Goal: Task Accomplishment & Management: Manage account settings

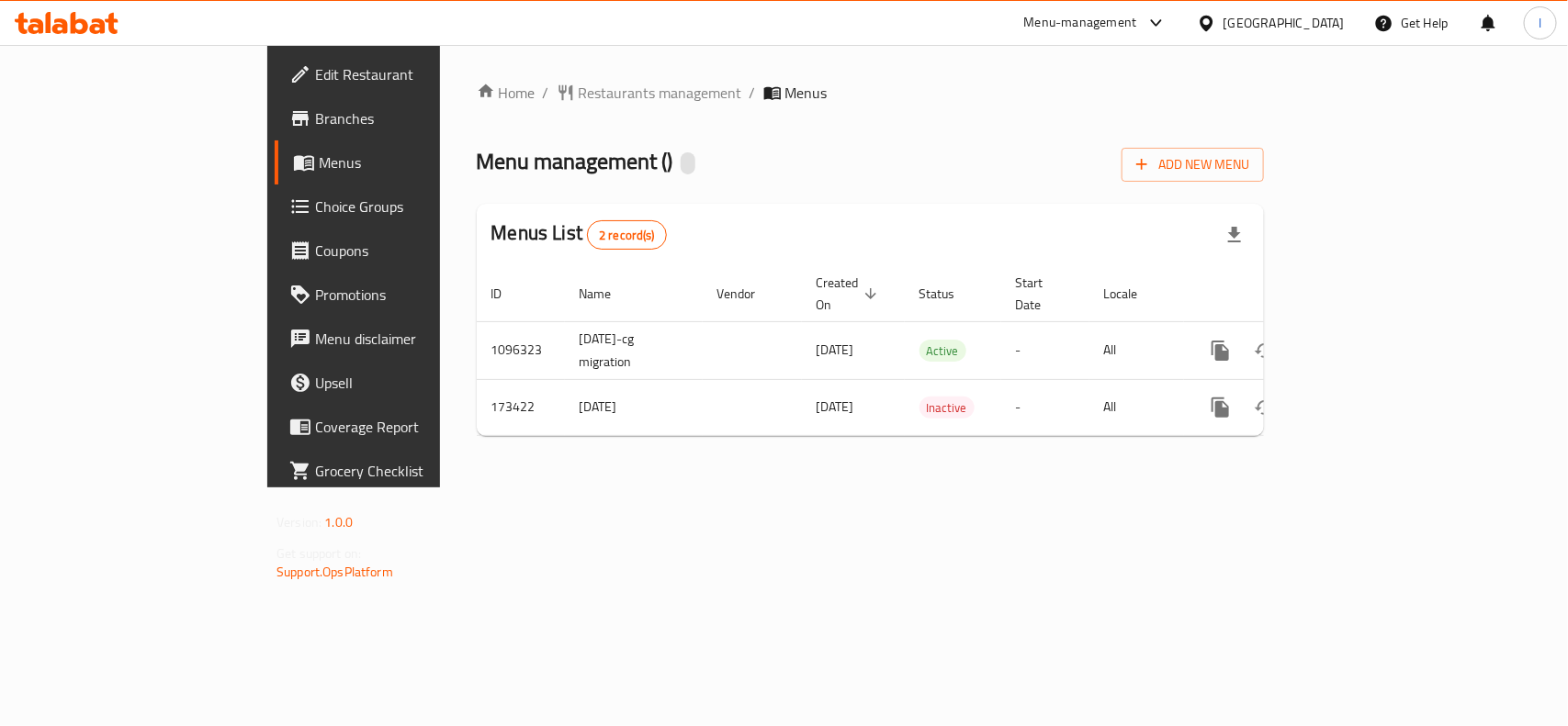
click at [578, 89] on span "Restaurants management" at bounding box center [660, 92] width 163 height 22
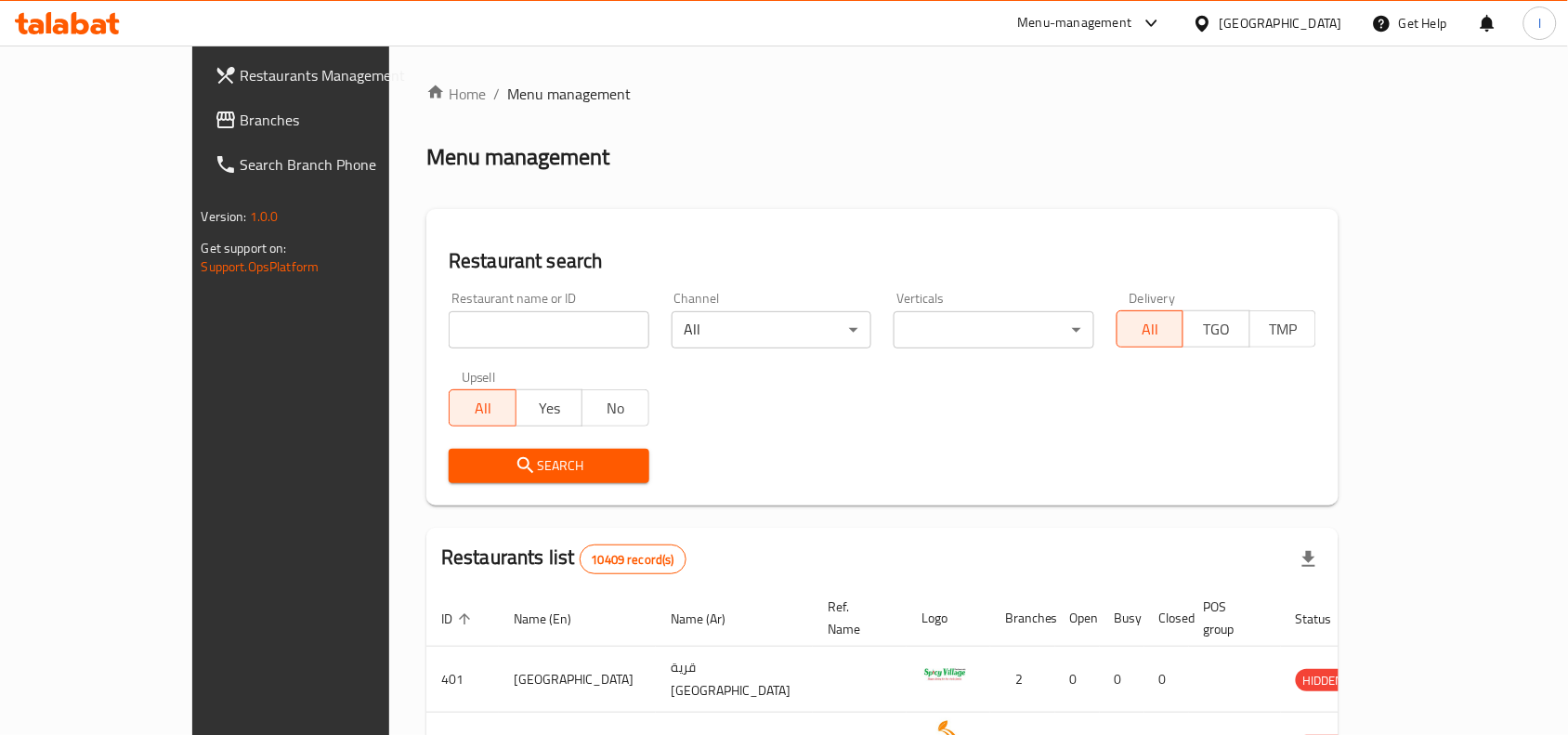
click at [449, 327] on input "search" at bounding box center [549, 330] width 201 height 37
paste input "617240"
type input "617240"
click button "Search" at bounding box center [549, 466] width 201 height 34
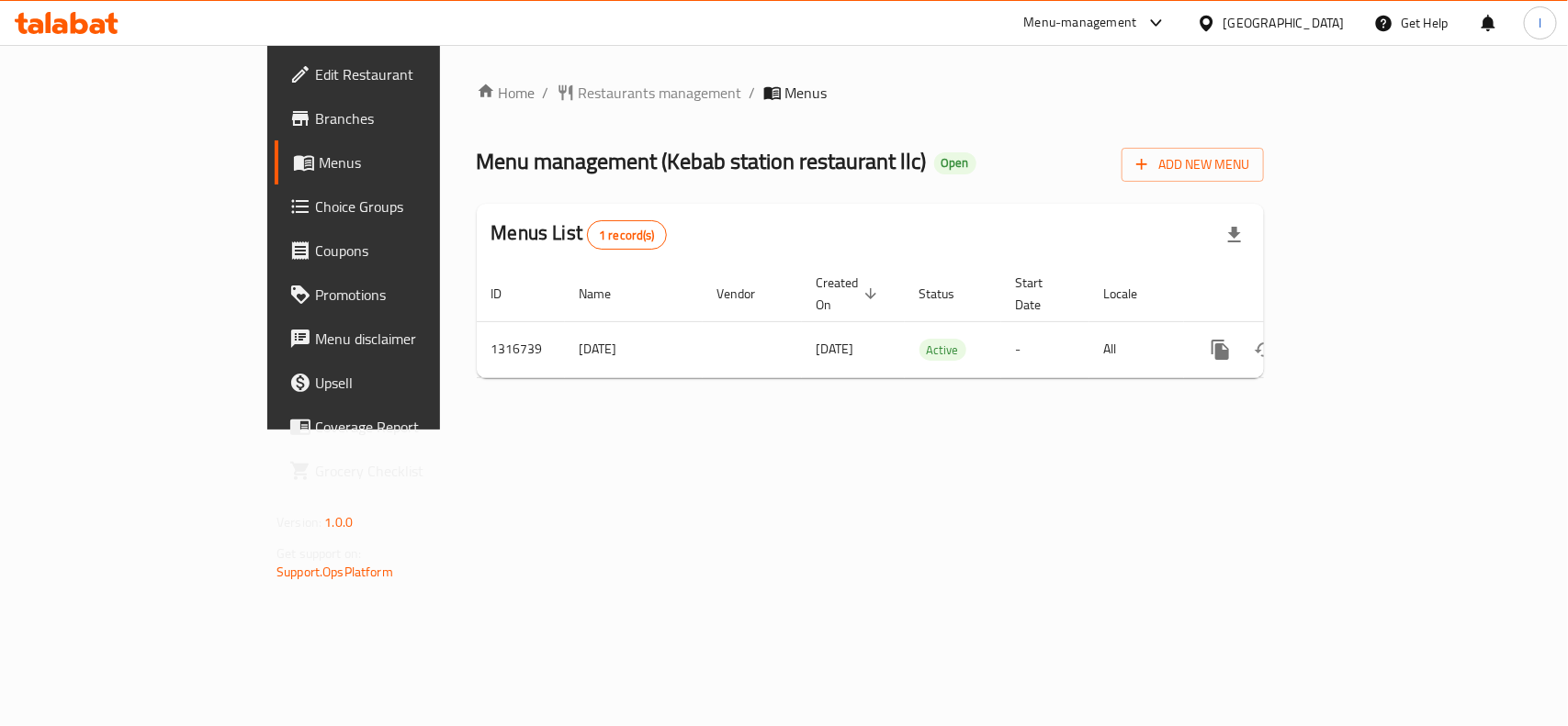
click at [578, 92] on span "Restaurants management" at bounding box center [660, 92] width 163 height 22
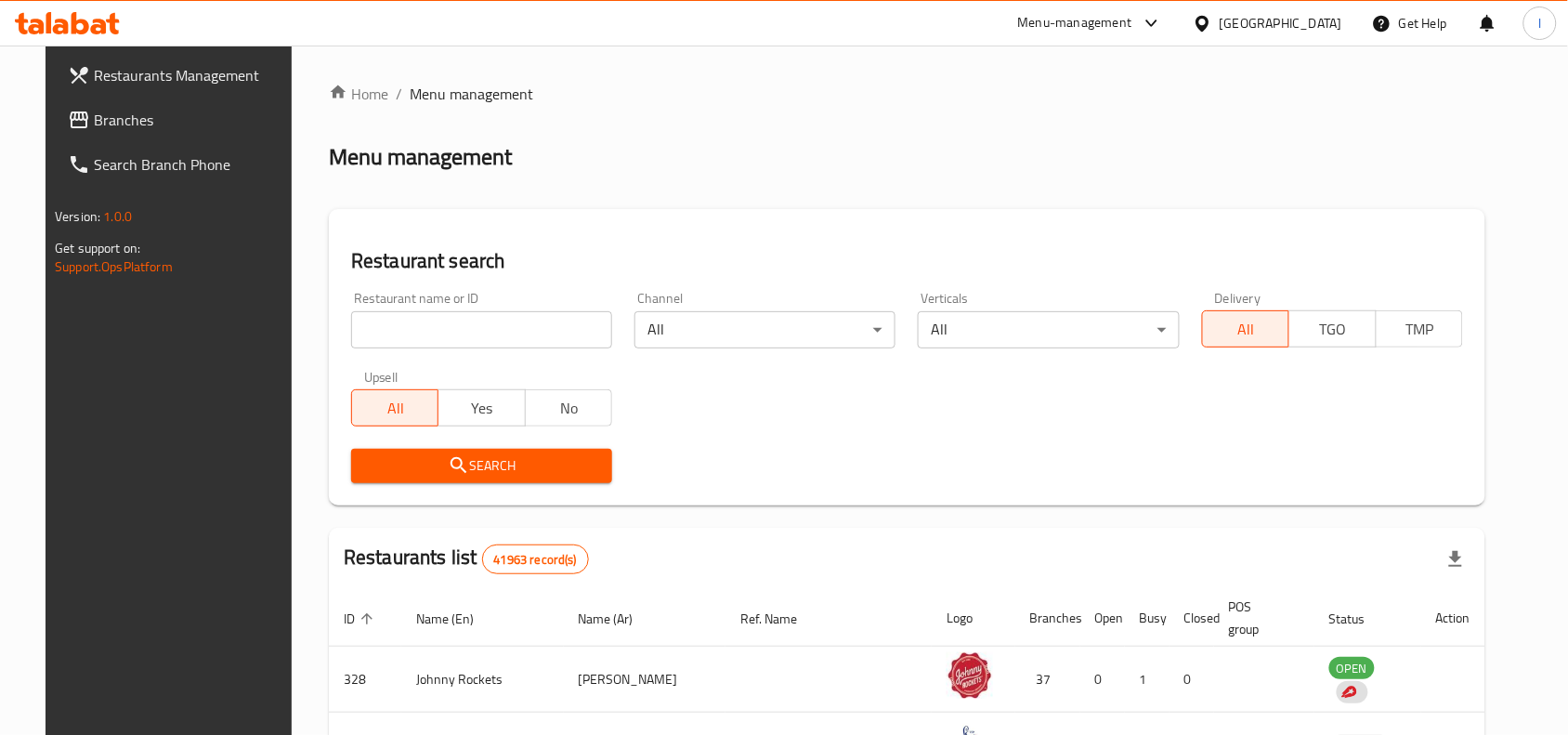
click at [377, 303] on div "Restaurant name or ID Restaurant name or ID" at bounding box center [481, 320] width 261 height 57
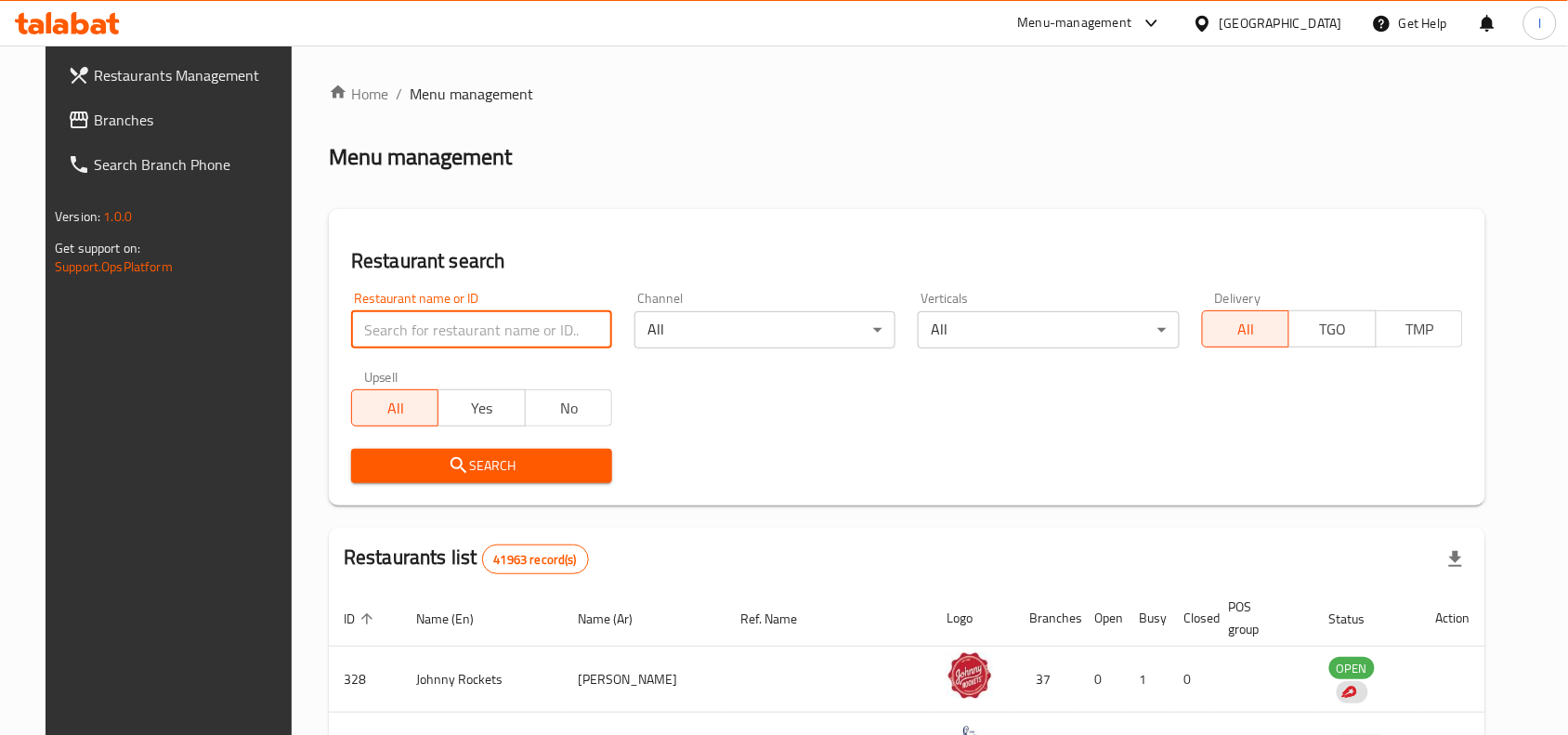
click at [383, 319] on input "search" at bounding box center [481, 330] width 261 height 37
paste input "706179"
type input "706179"
click at [569, 462] on span "Search" at bounding box center [481, 466] width 231 height 23
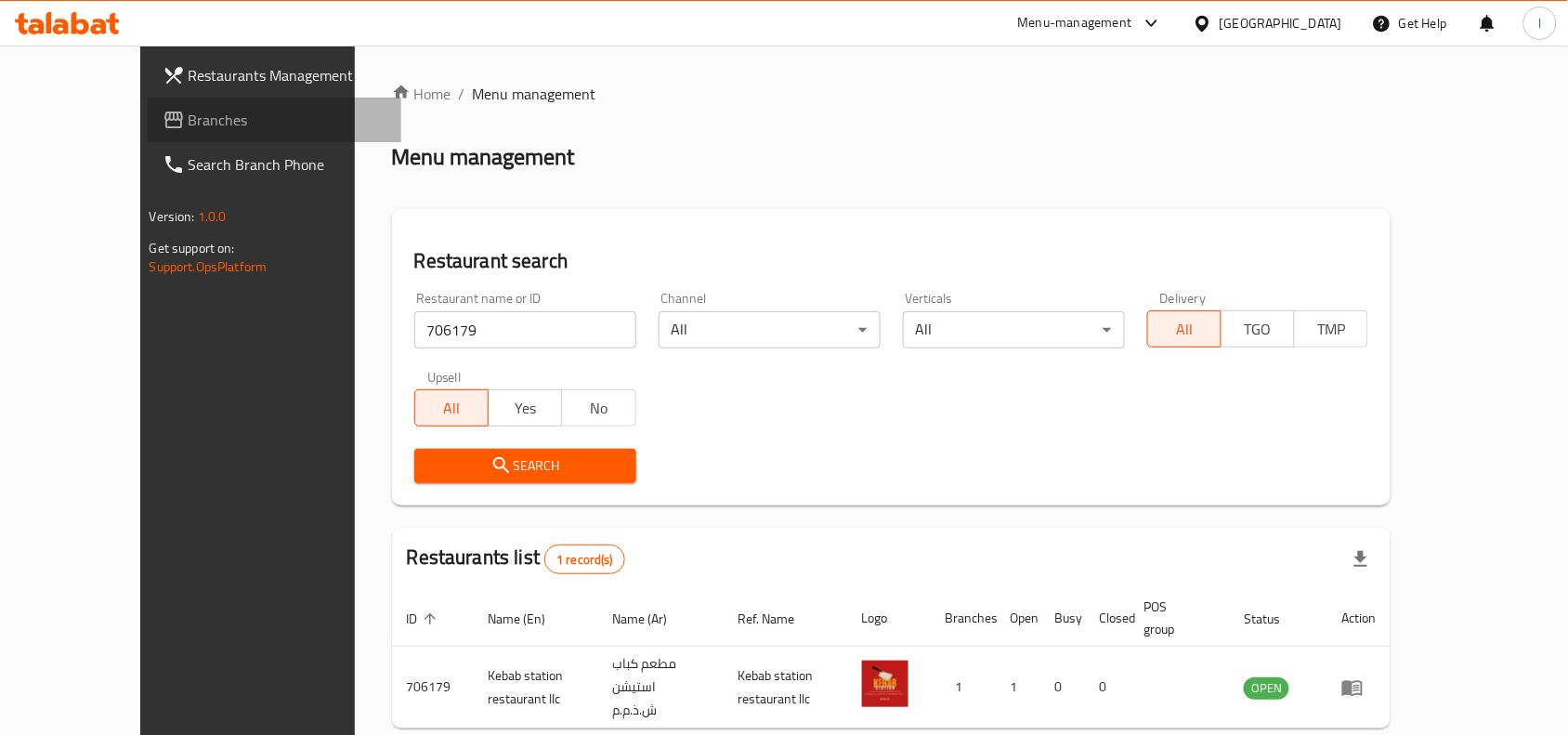
click at [189, 115] on span "Branches" at bounding box center [288, 119] width 199 height 23
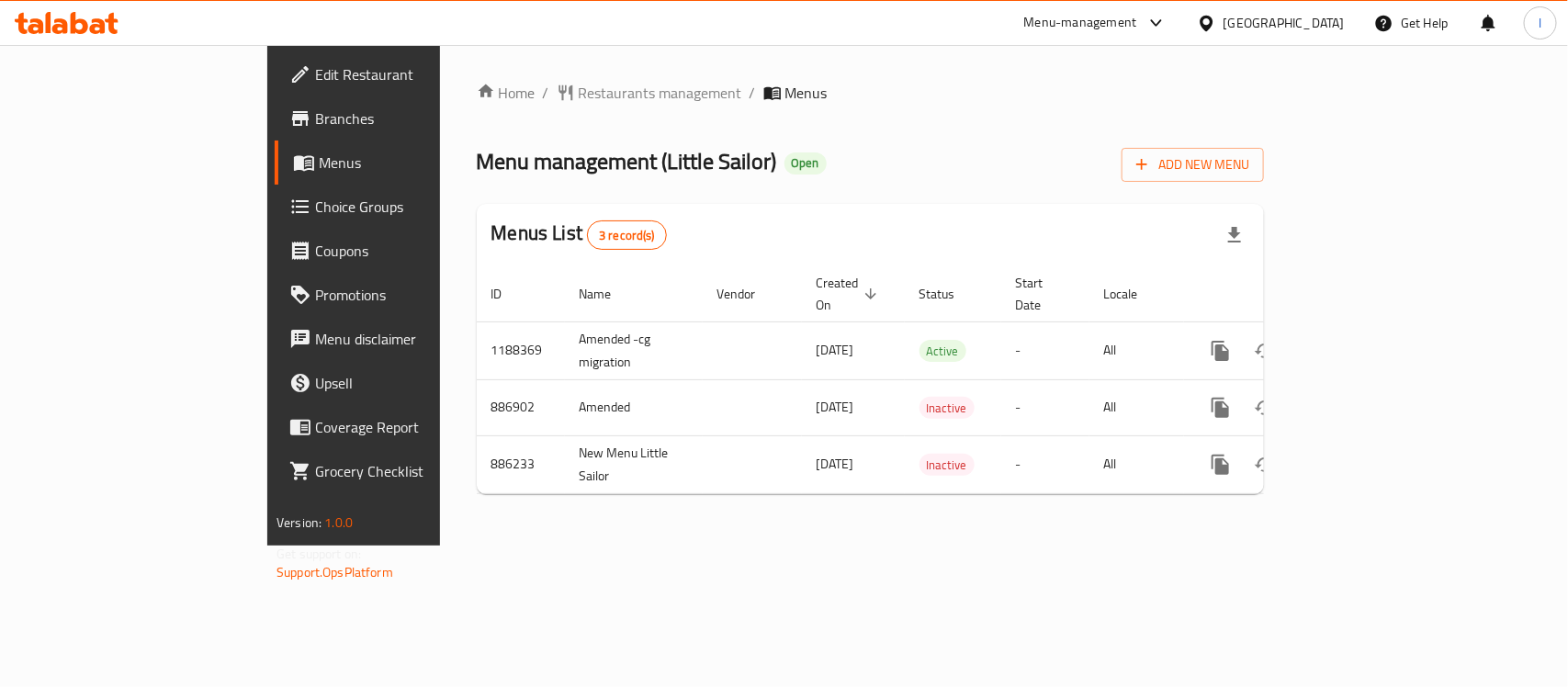
click at [658, 124] on div "Home / Restaurants management / Menus Menu management ( Little Sailor ) Open Ad…" at bounding box center [871, 294] width 787 height 427
click at [578, 98] on span "Restaurants management" at bounding box center [660, 92] width 163 height 22
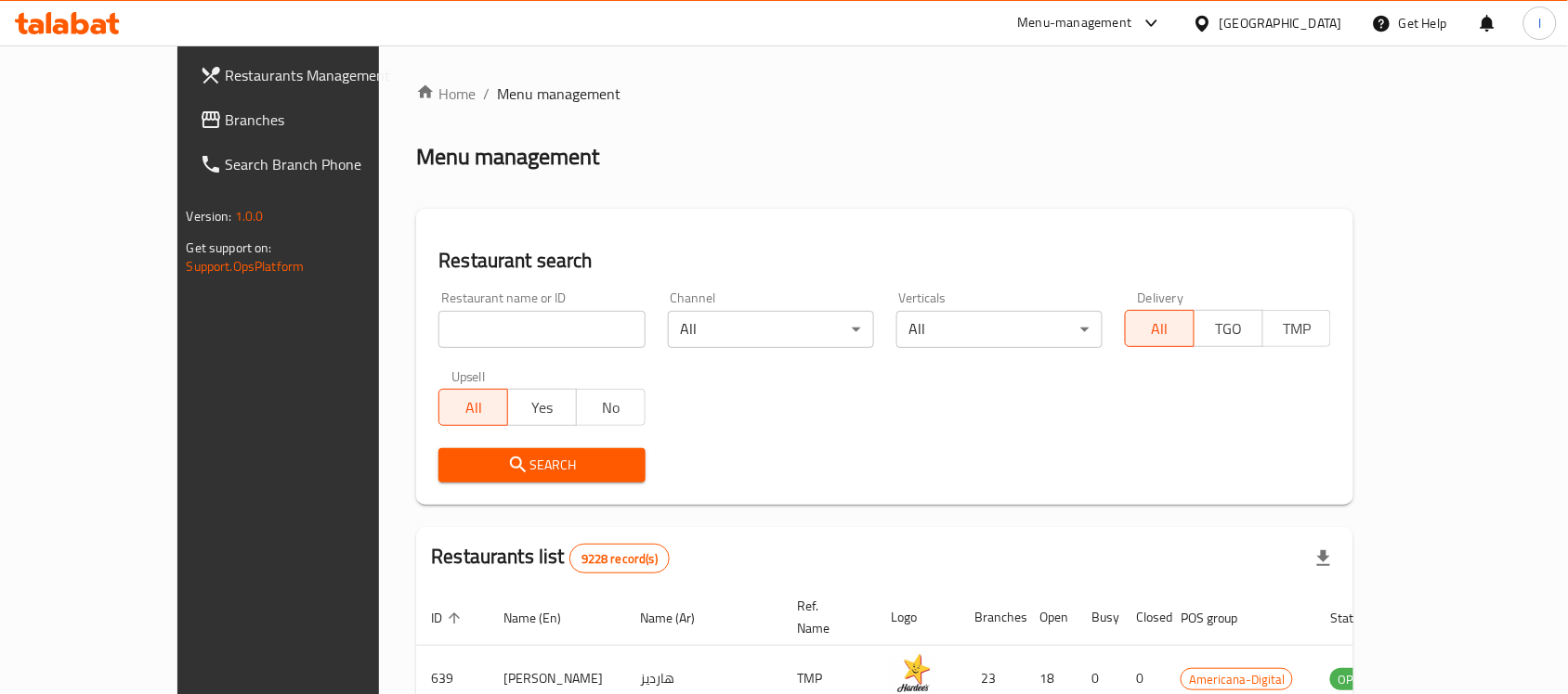
click at [438, 327] on input "search" at bounding box center [541, 329] width 206 height 37
paste input "2945"
type input "2945"
click at [475, 454] on span "Search" at bounding box center [541, 465] width 176 height 23
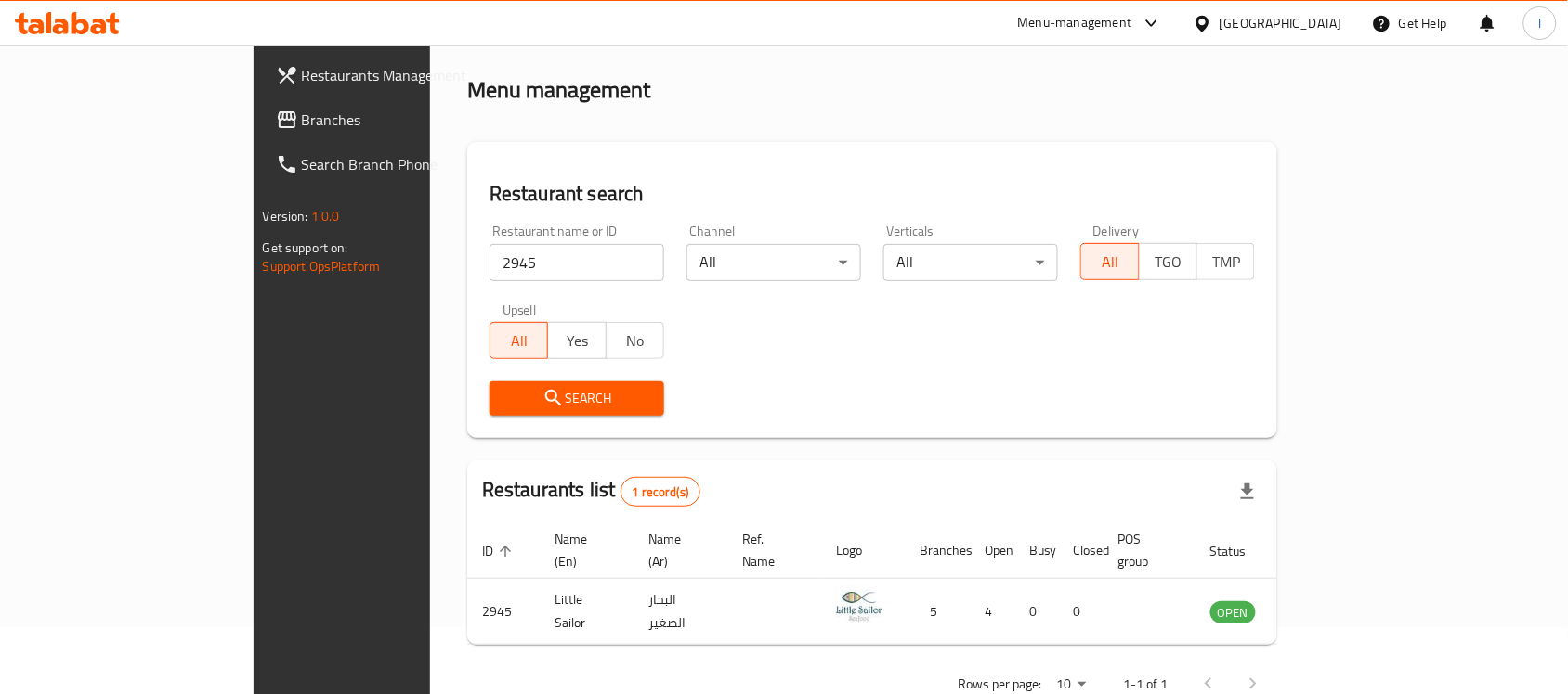
scroll to position [98, 0]
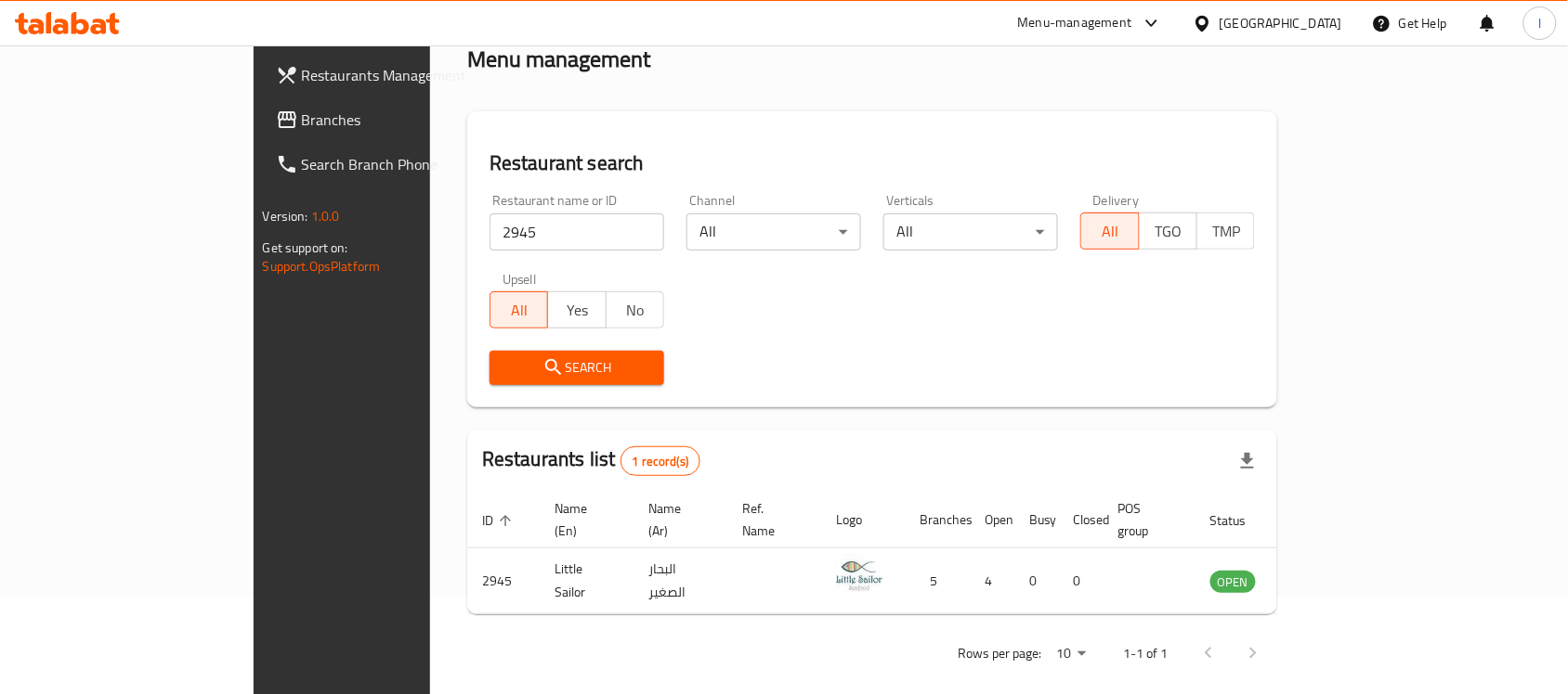
click at [302, 114] on span "Branches" at bounding box center [401, 119] width 199 height 22
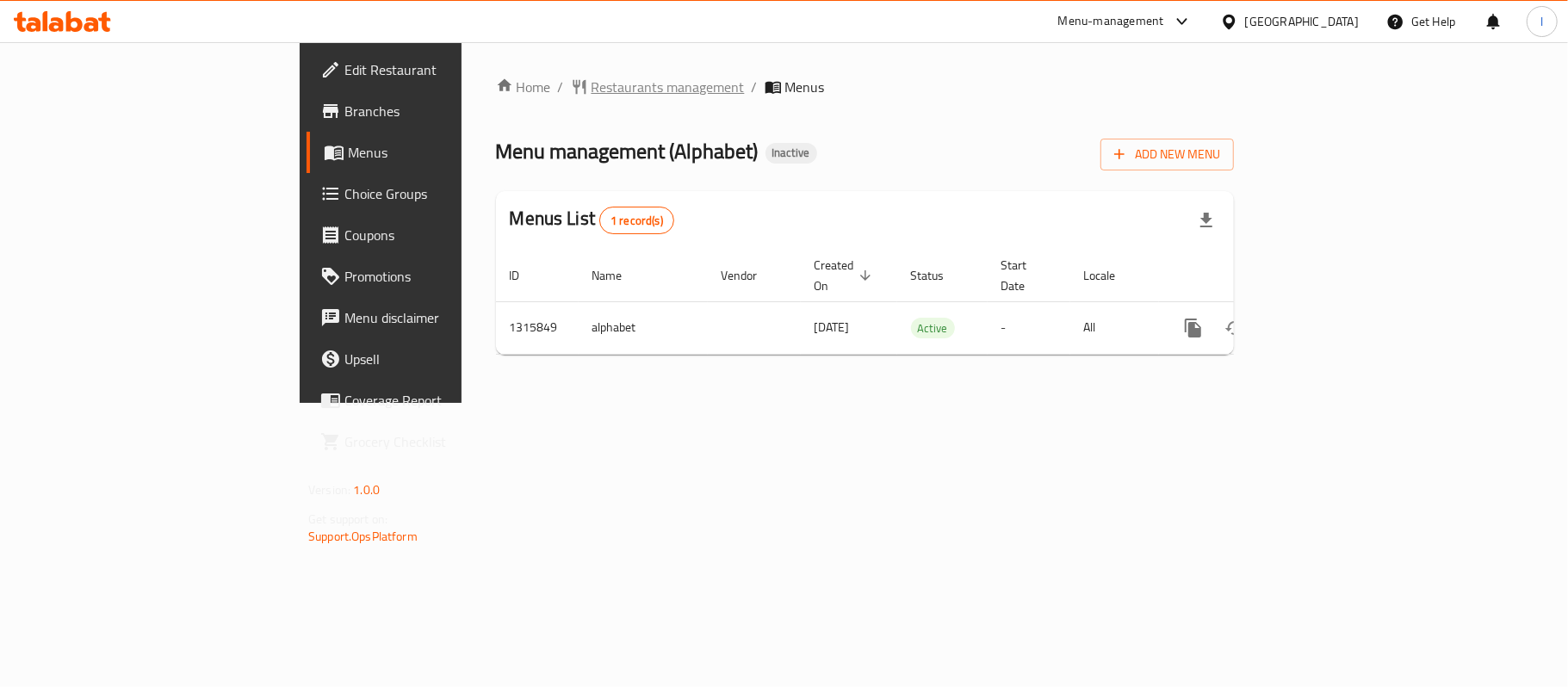
click at [591, 80] on span "Restaurants management" at bounding box center [667, 86] width 153 height 21
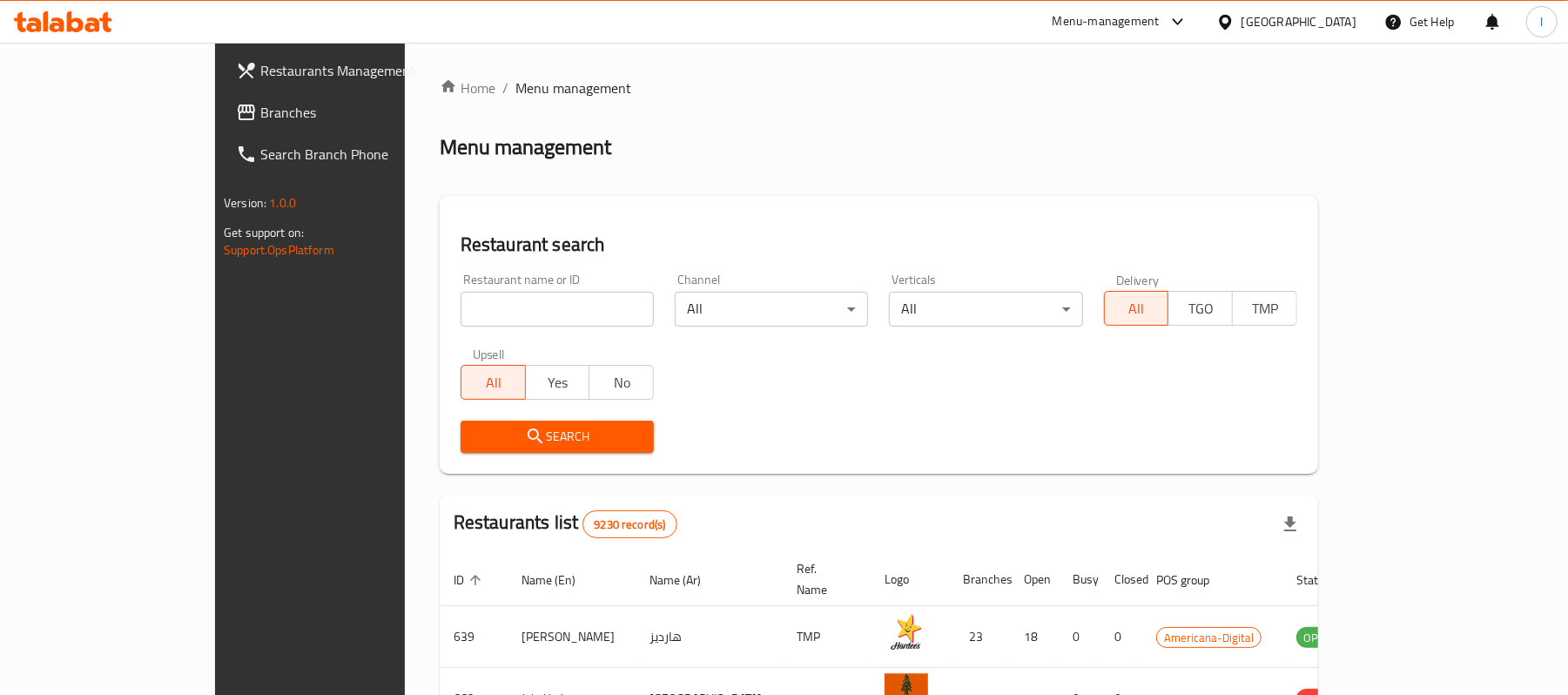
click at [260, 113] on span "Branches" at bounding box center [361, 112] width 203 height 21
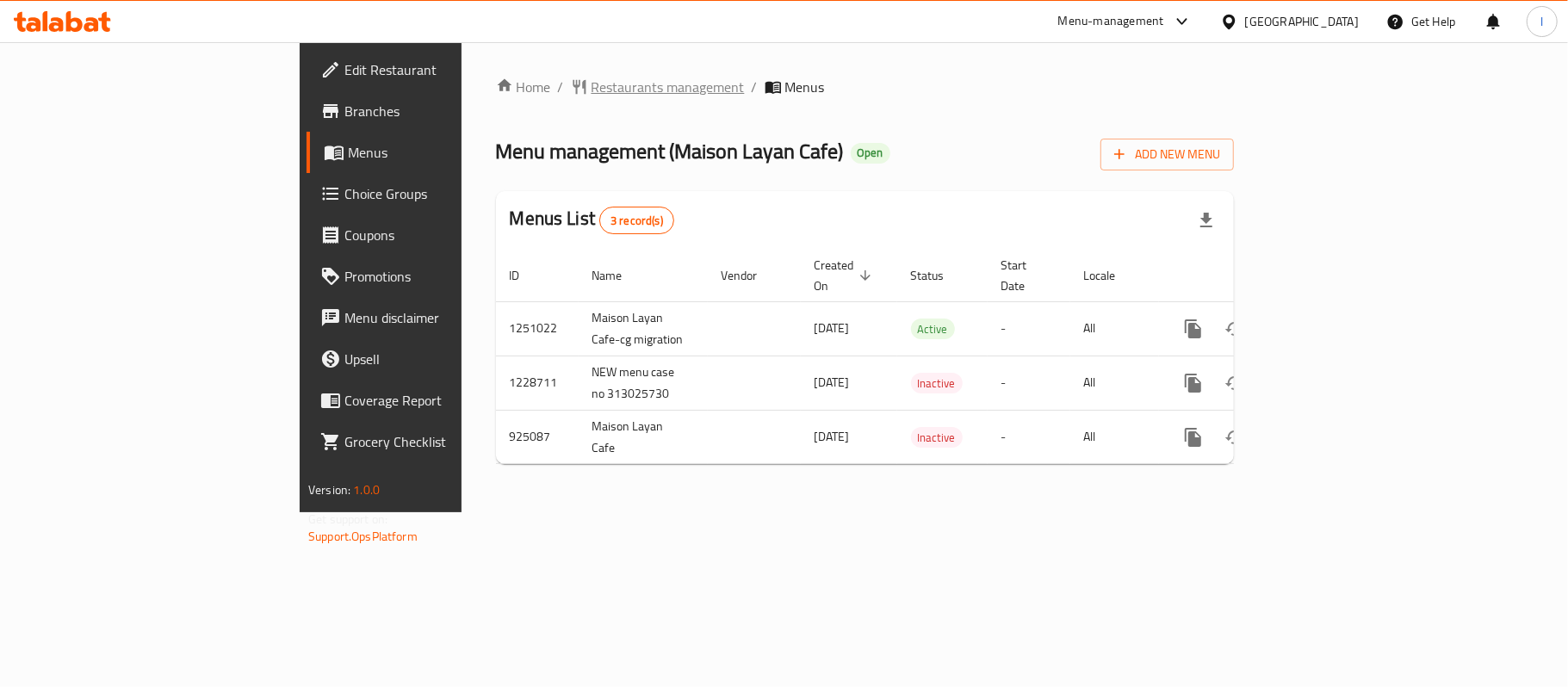
click at [591, 93] on span "Restaurants management" at bounding box center [667, 86] width 153 height 21
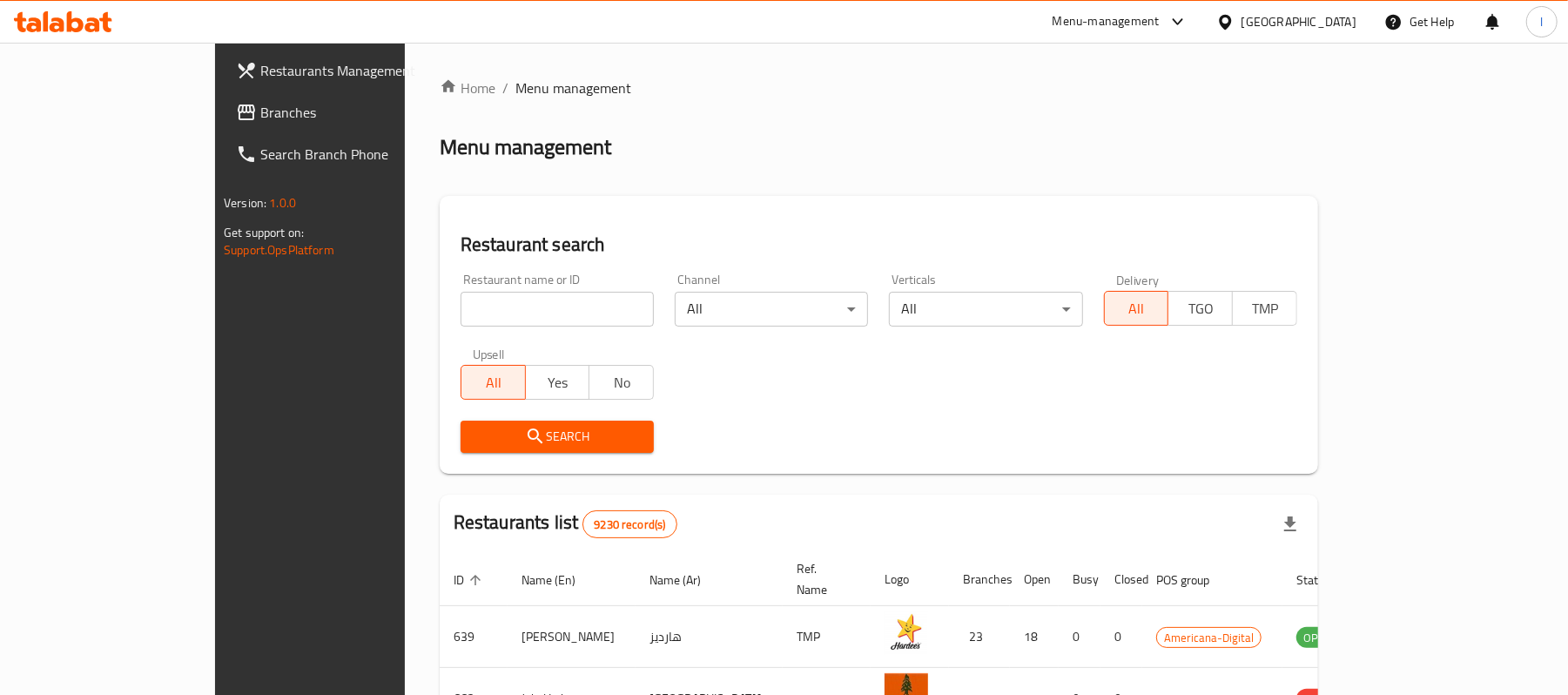
click at [460, 303] on input "search" at bounding box center [557, 309] width 193 height 35
paste input "658807"
type input "658807"
click at [555, 430] on span "Search" at bounding box center [557, 436] width 165 height 22
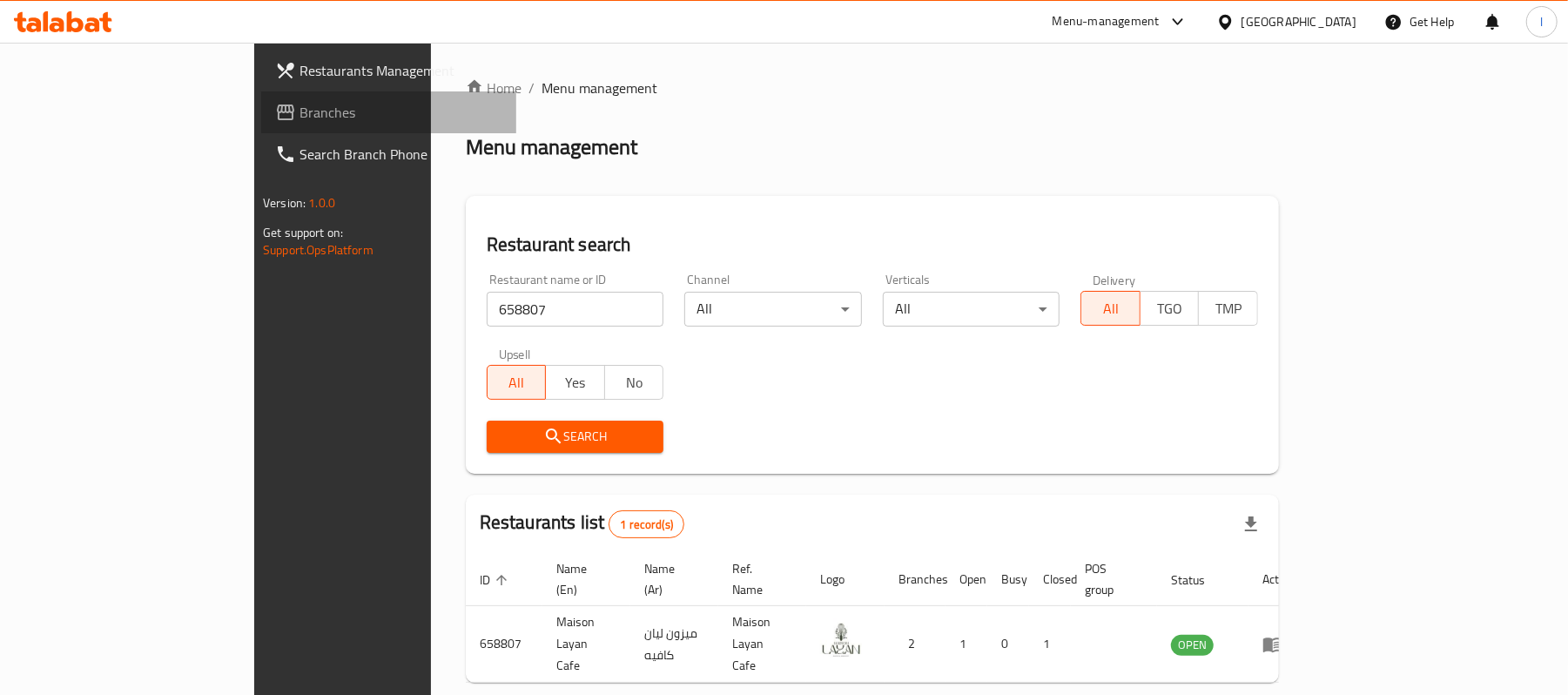
click at [300, 105] on span "Branches" at bounding box center [401, 112] width 203 height 21
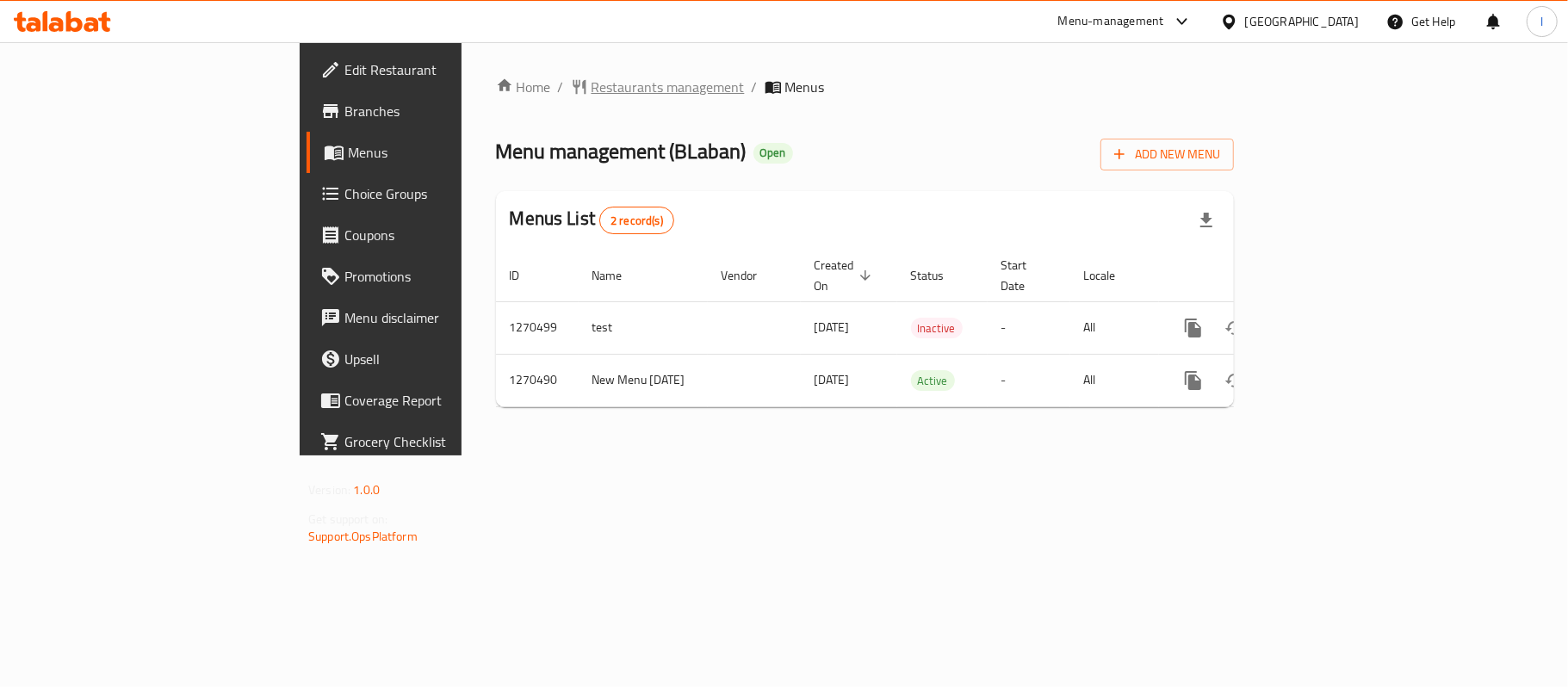
click at [591, 76] on span "Restaurants management" at bounding box center [667, 86] width 153 height 21
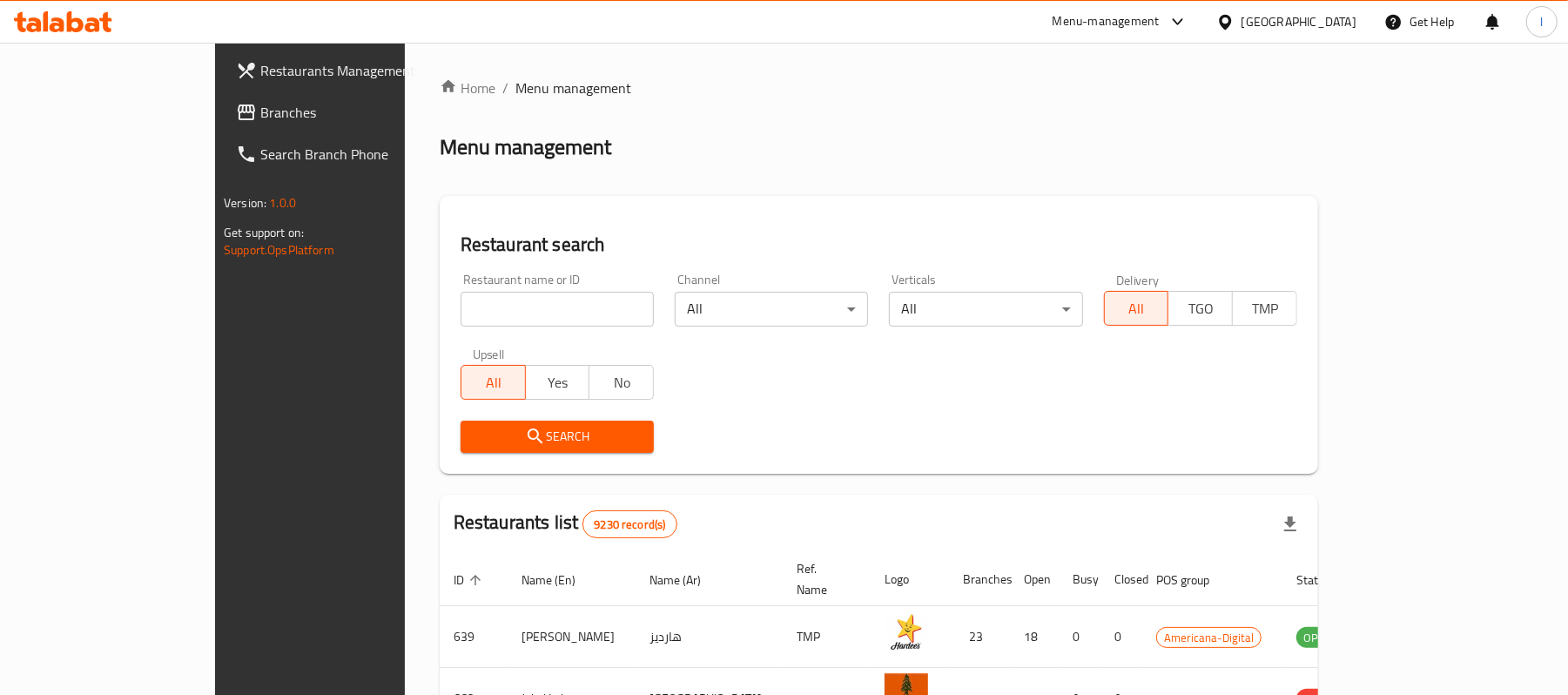
click at [478, 292] on input "search" at bounding box center [557, 309] width 193 height 35
paste input "689221"
type input "689221"
click at [555, 439] on span "Search" at bounding box center [557, 436] width 165 height 22
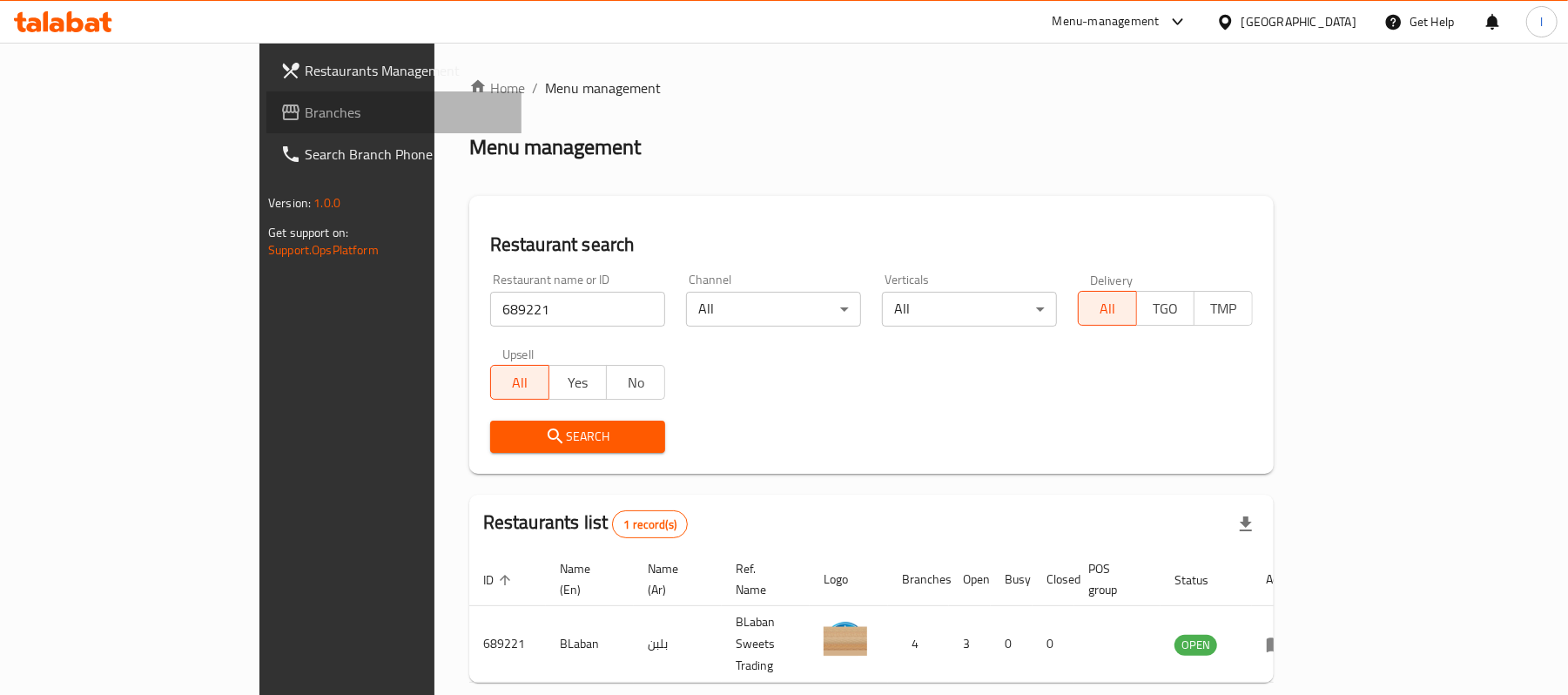
click at [304, 109] on span "Branches" at bounding box center [405, 112] width 203 height 21
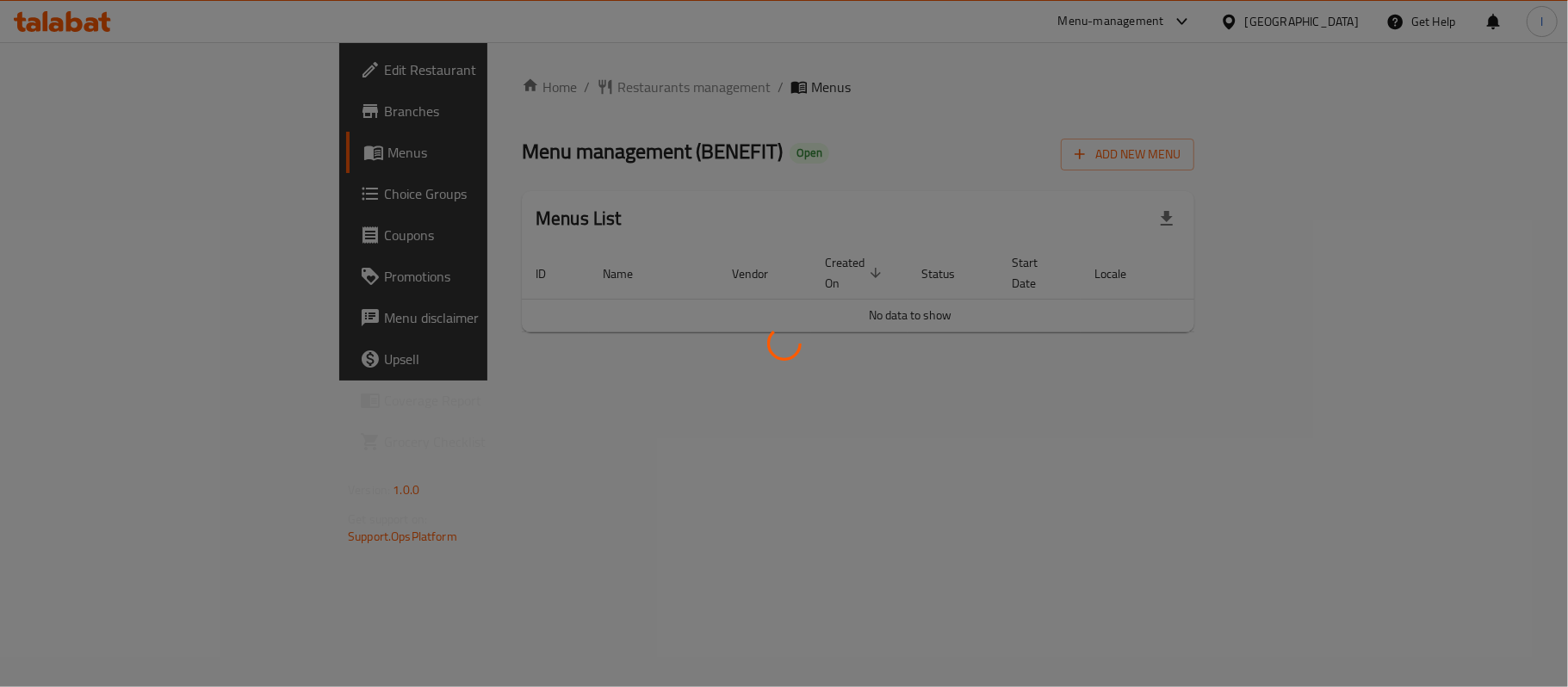
click at [527, 97] on div at bounding box center [784, 344] width 1568 height 687
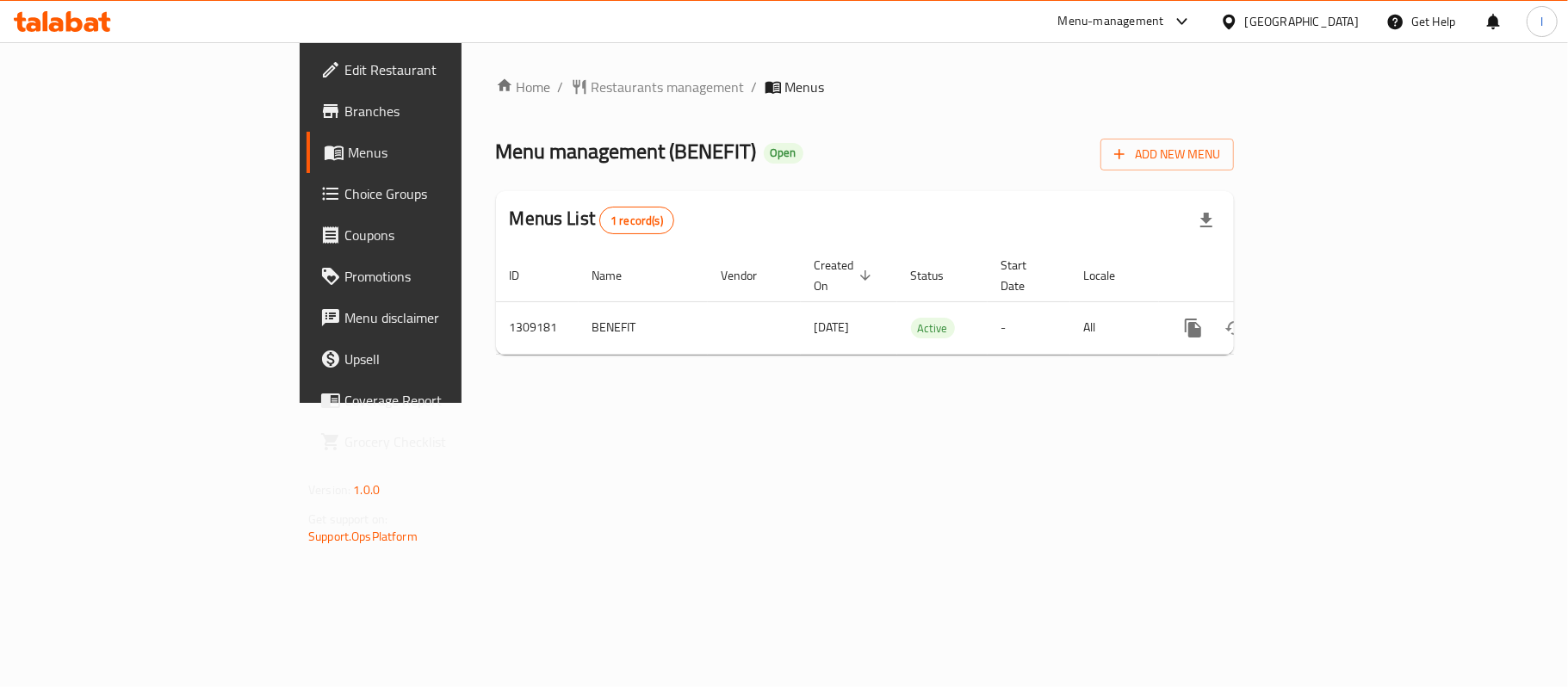
click at [591, 86] on span "Restaurants management" at bounding box center [667, 86] width 153 height 21
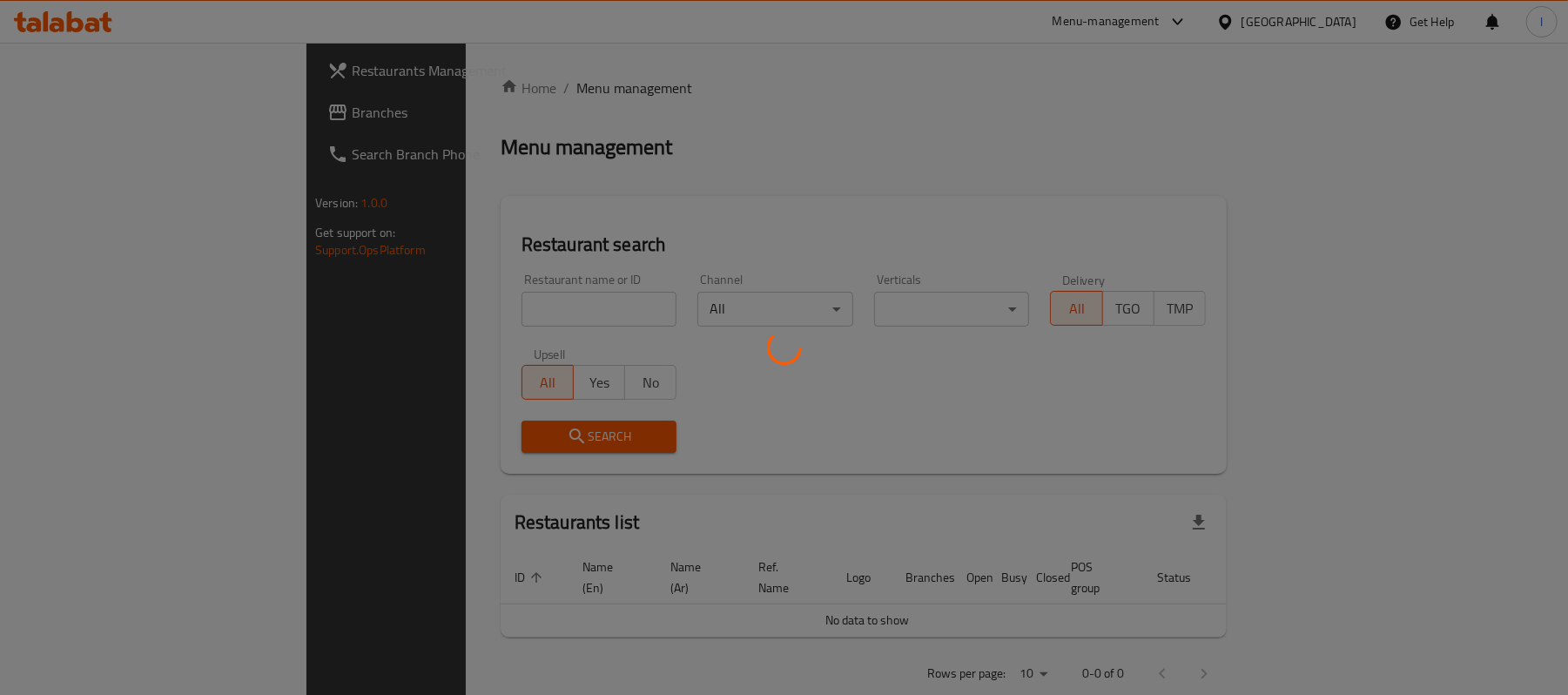
click at [434, 308] on div at bounding box center [784, 348] width 1568 height 695
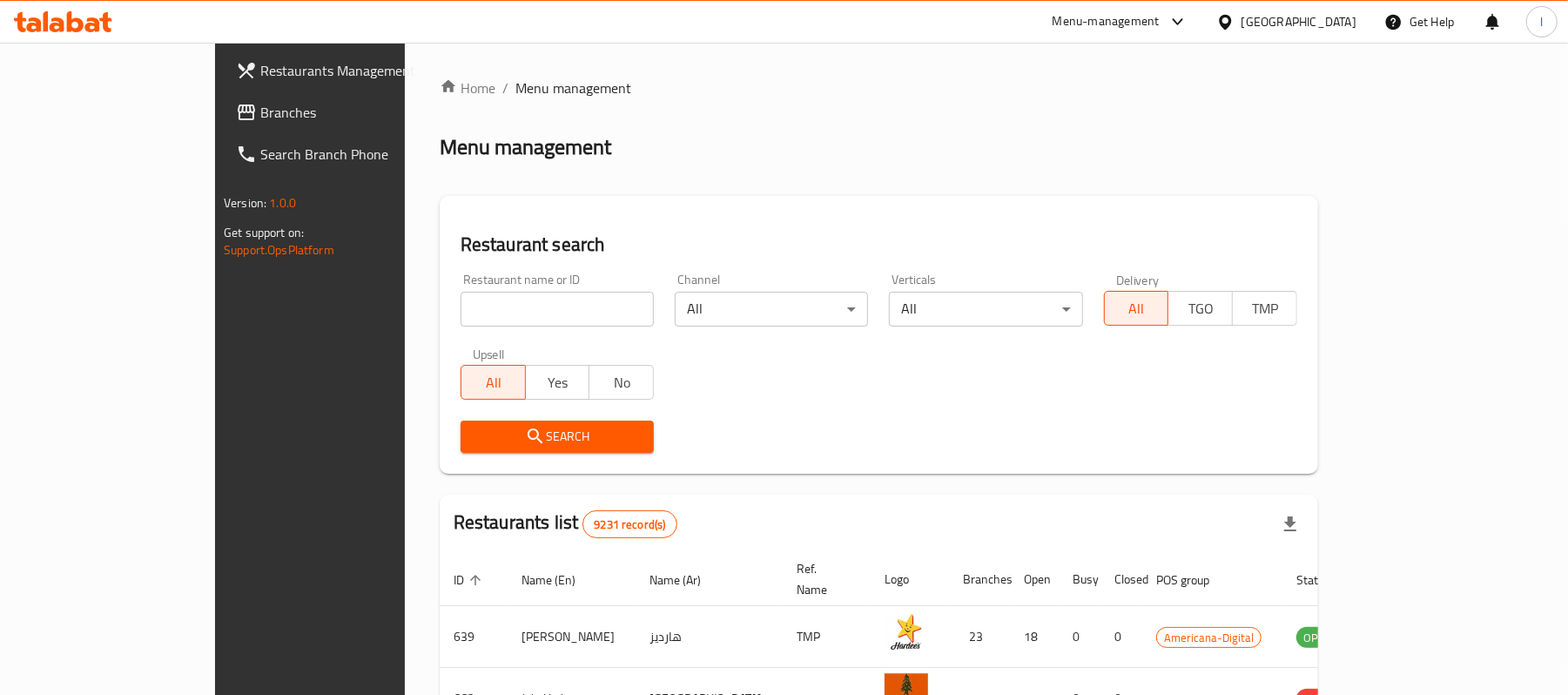
click at [460, 301] on input "search" at bounding box center [557, 309] width 193 height 35
paste input "705173"
type input "705173"
click at [516, 434] on span "Search" at bounding box center [557, 436] width 165 height 22
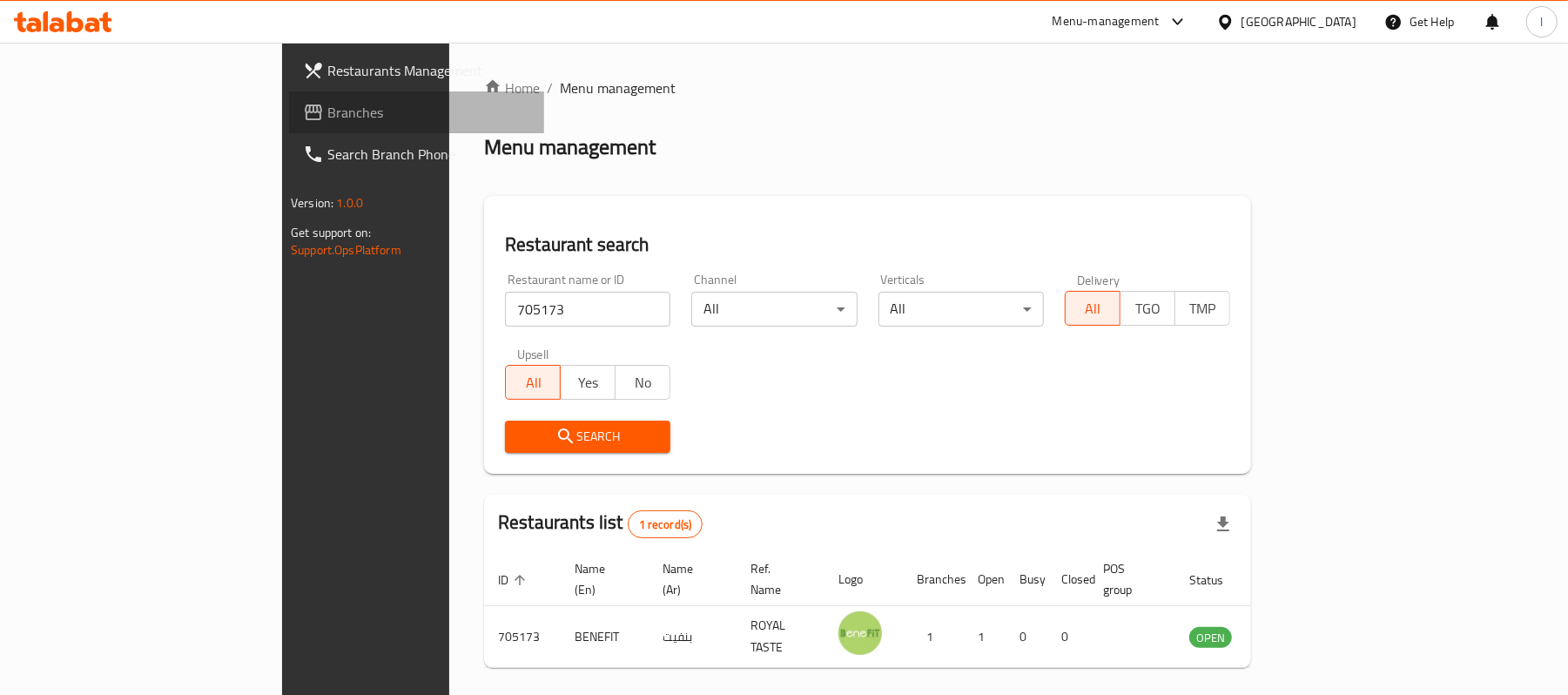
click at [327, 102] on span "Branches" at bounding box center [428, 112] width 203 height 21
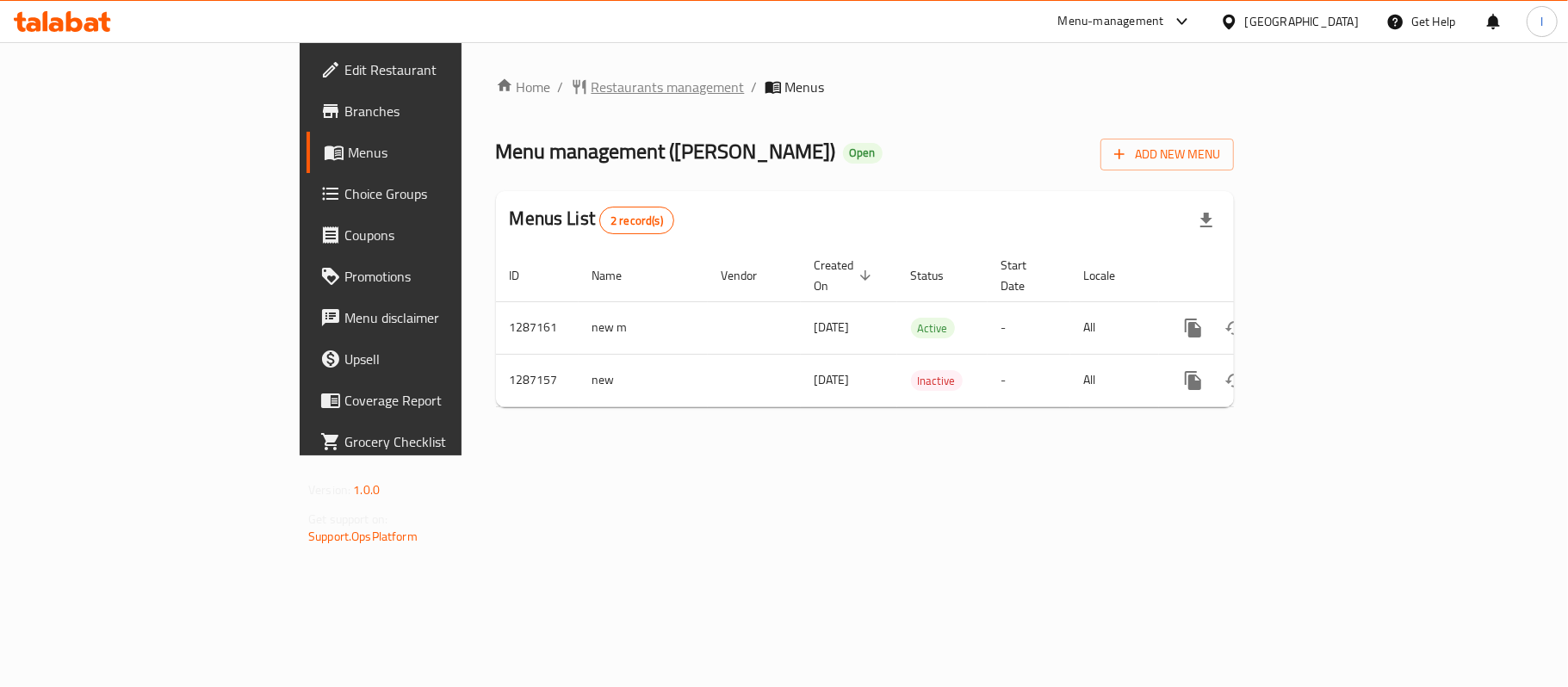
click at [591, 88] on span "Restaurants management" at bounding box center [667, 86] width 153 height 21
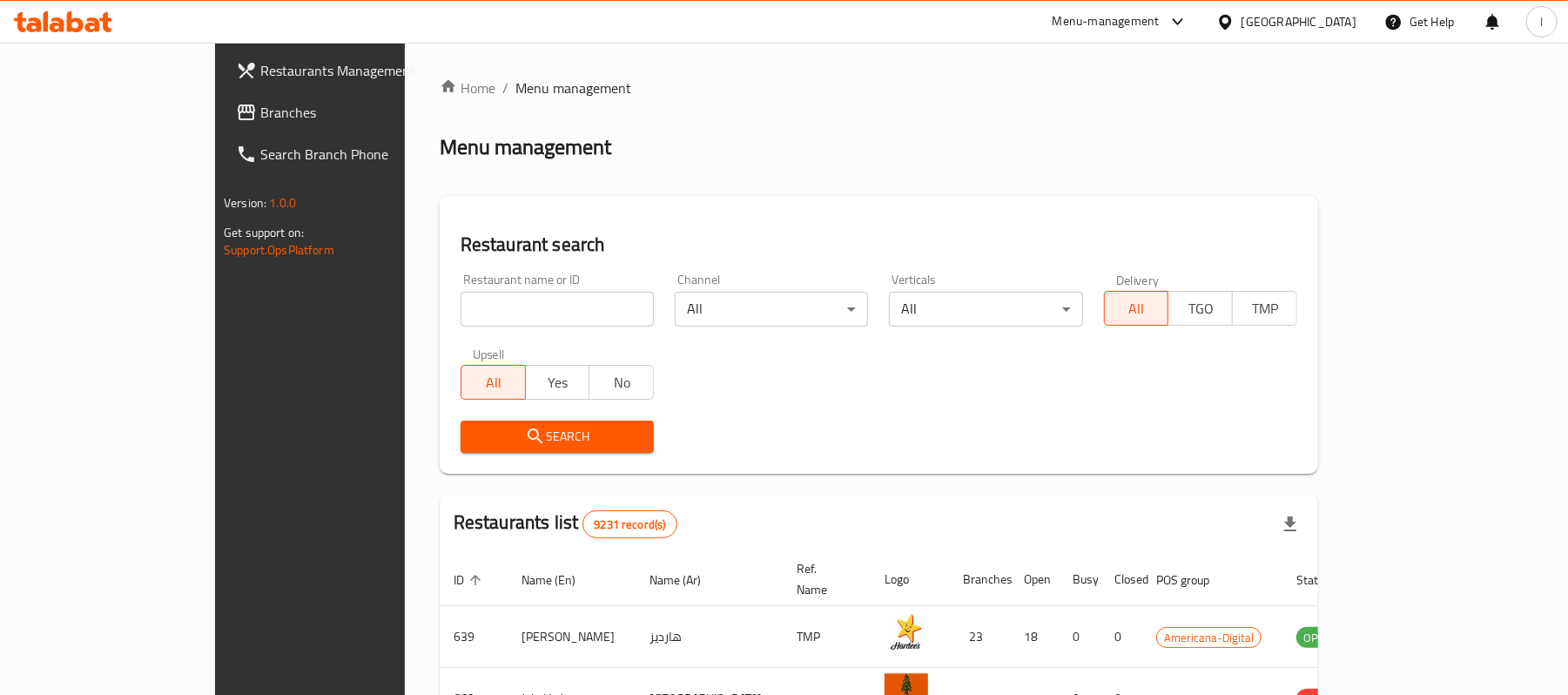
click at [460, 303] on input "search" at bounding box center [557, 309] width 193 height 35
paste input "696575"
type input "696575"
click at [535, 442] on span "Search" at bounding box center [557, 436] width 165 height 22
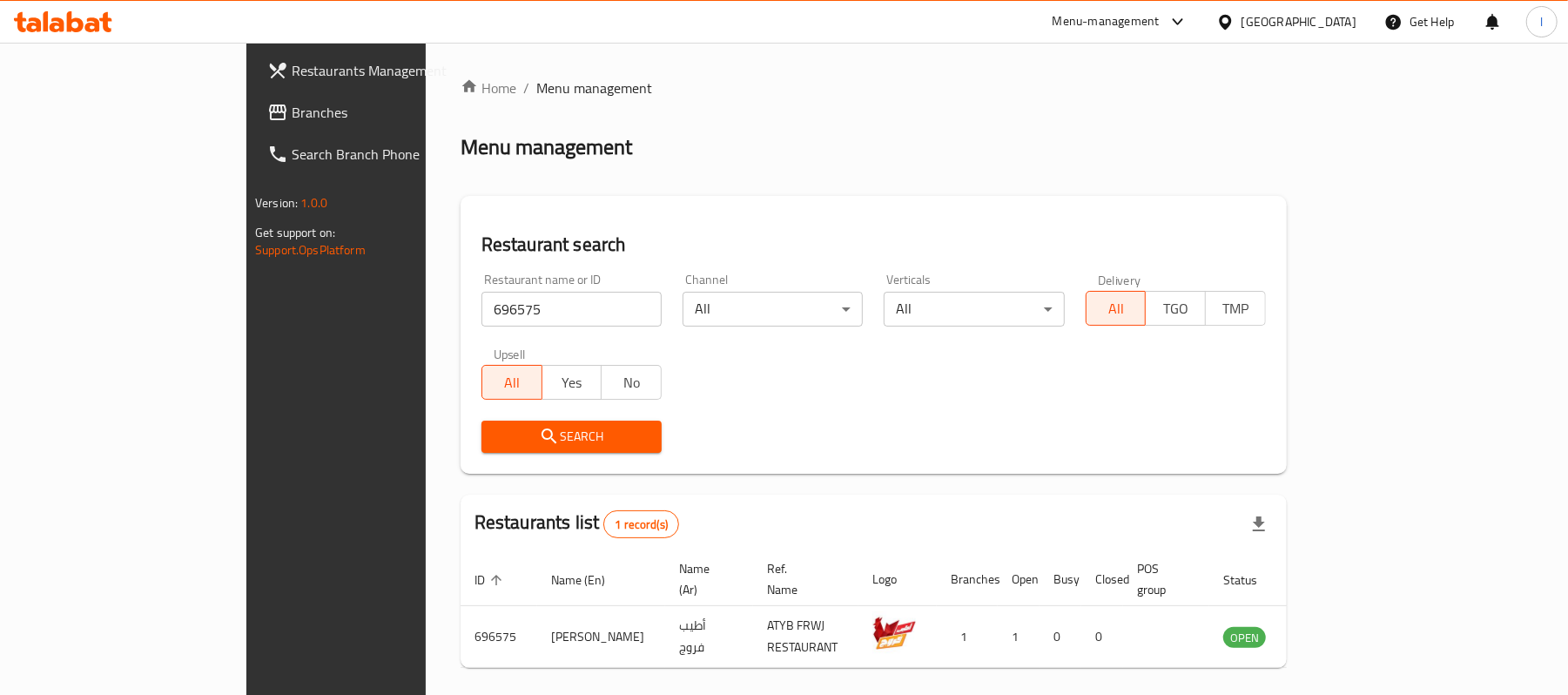
click at [253, 129] on link "Branches" at bounding box center [381, 113] width 255 height 42
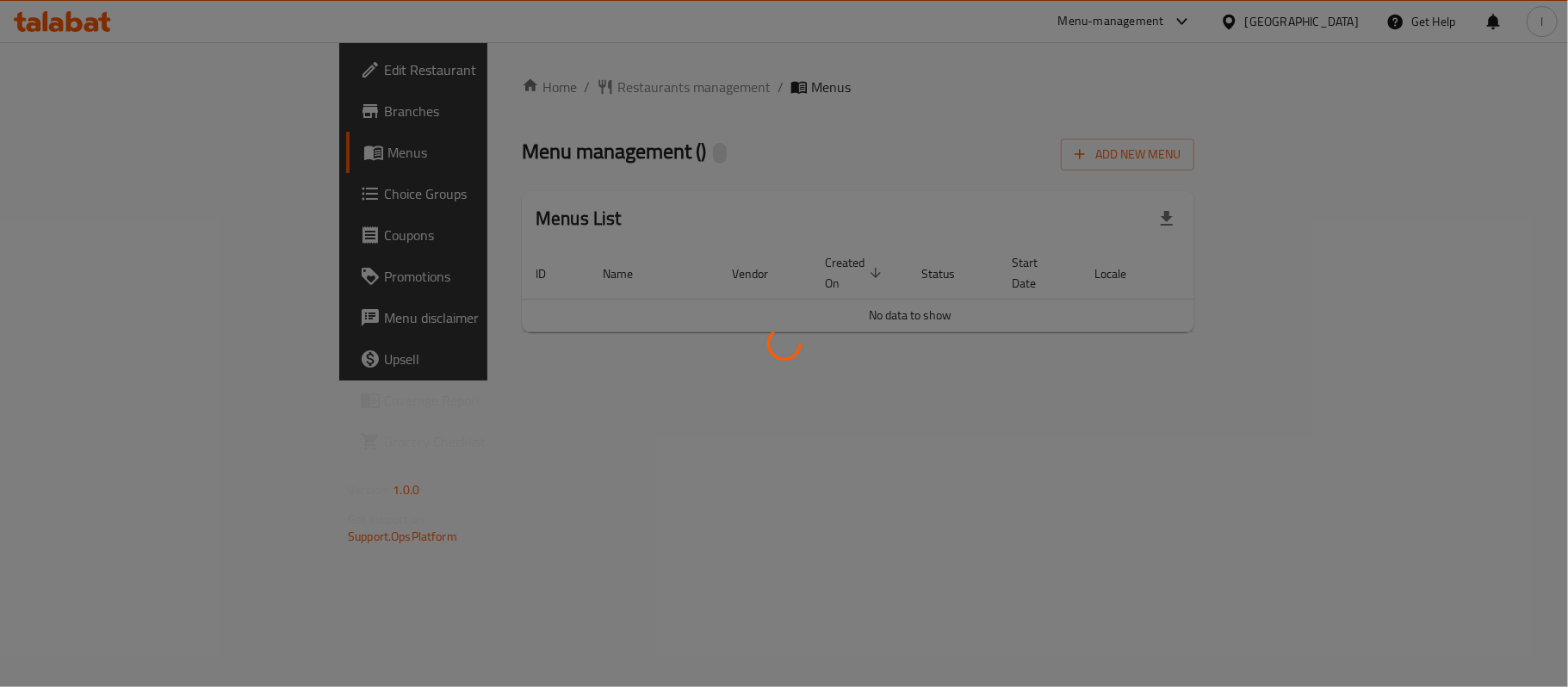
click at [600, 131] on div at bounding box center [784, 344] width 1568 height 687
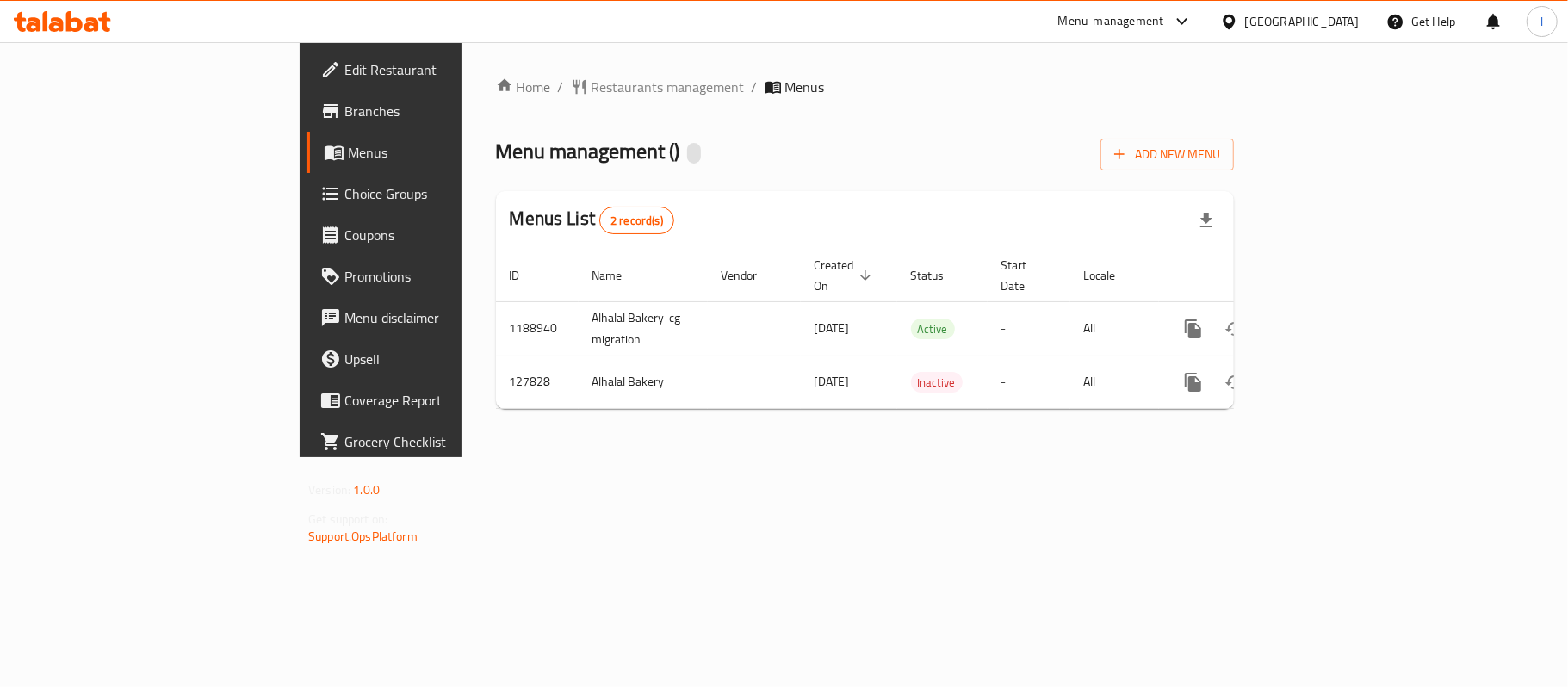
click at [591, 87] on span "Restaurants management" at bounding box center [667, 86] width 153 height 21
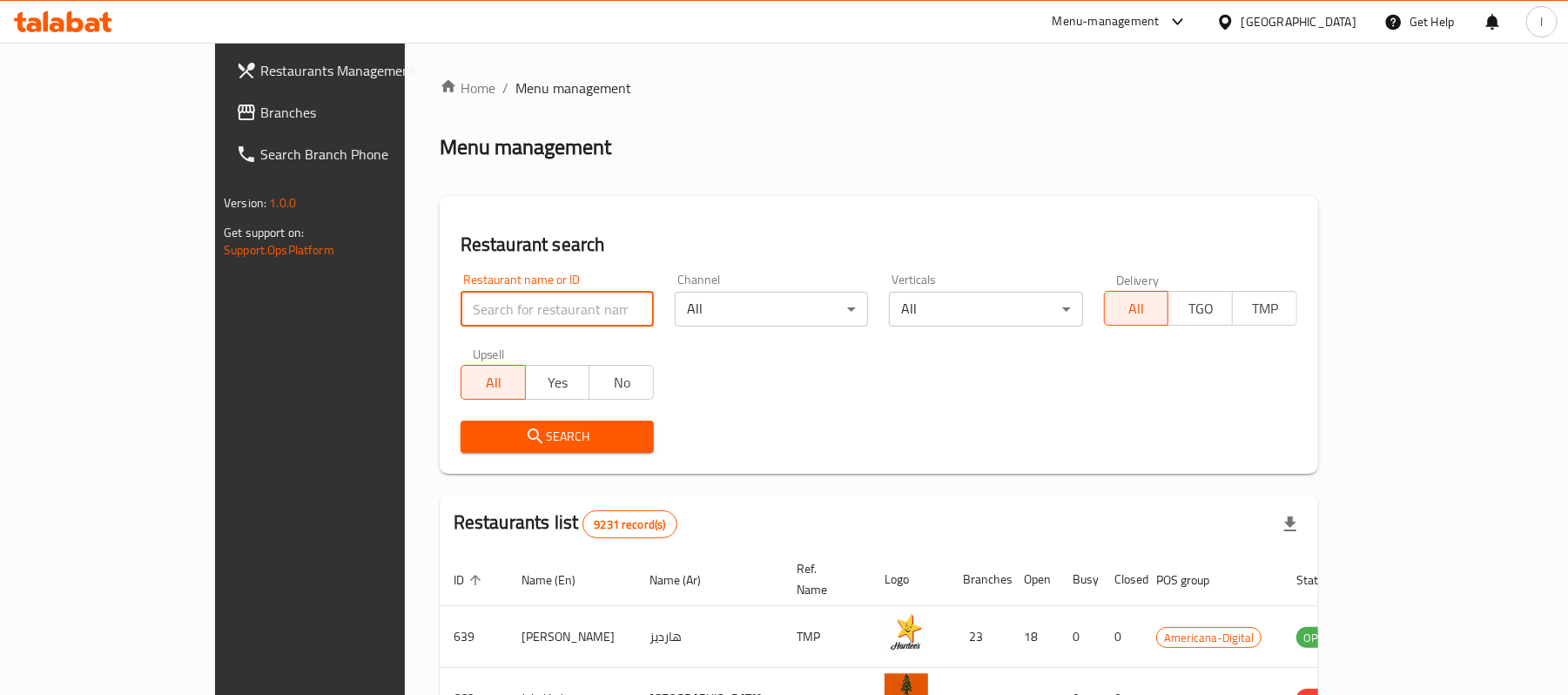
click at [460, 301] on input "search" at bounding box center [557, 309] width 193 height 35
paste input "609528"
type input "609528"
click button "Search" at bounding box center [557, 436] width 193 height 32
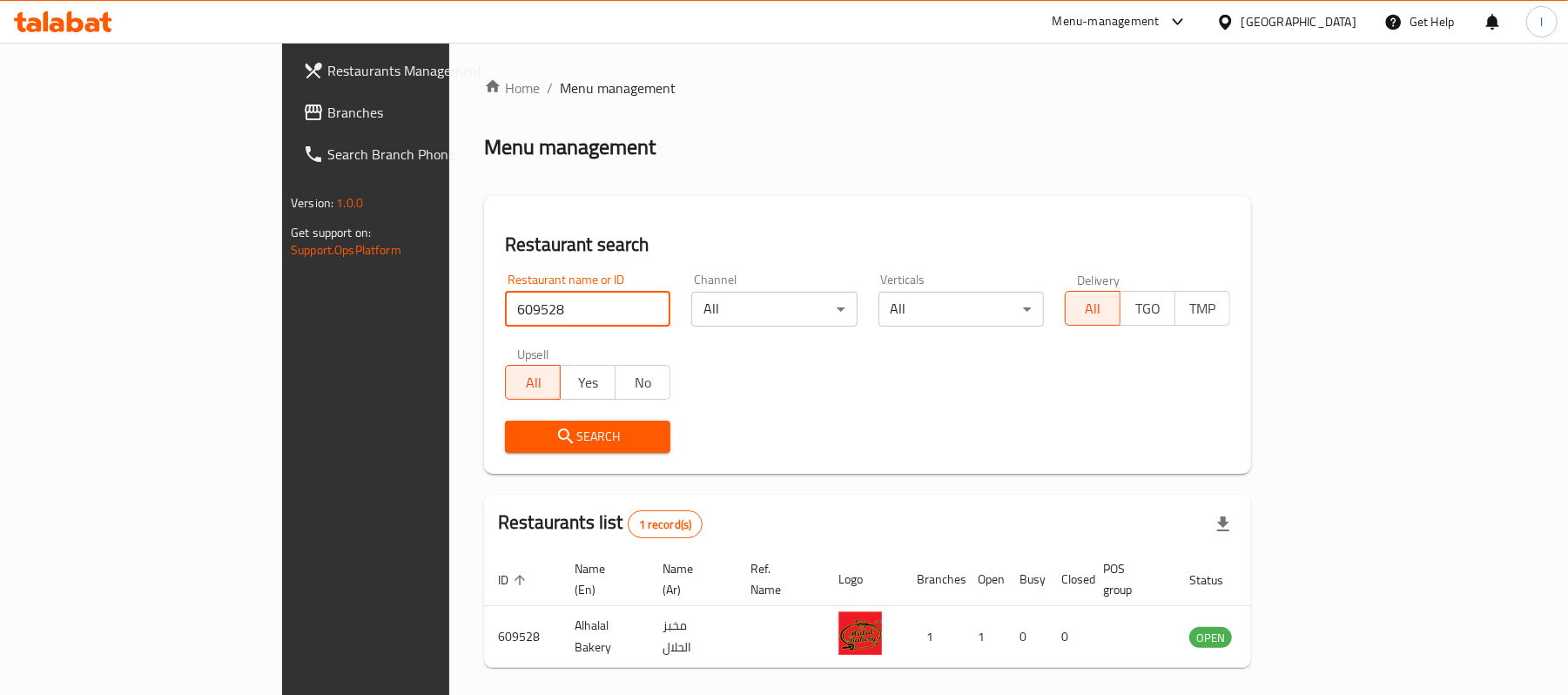
click at [327, 106] on span "Branches" at bounding box center [428, 112] width 203 height 21
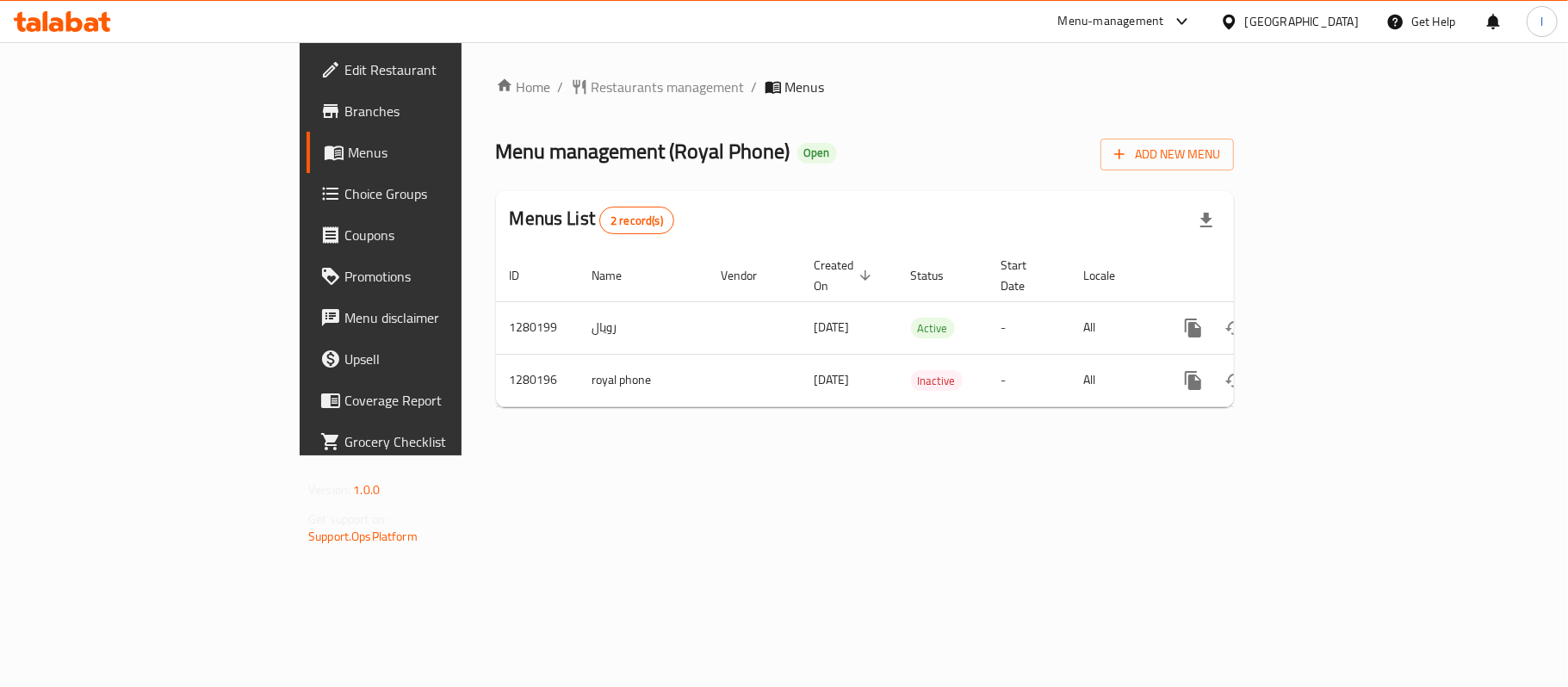
click at [591, 86] on span "Restaurants management" at bounding box center [667, 86] width 153 height 21
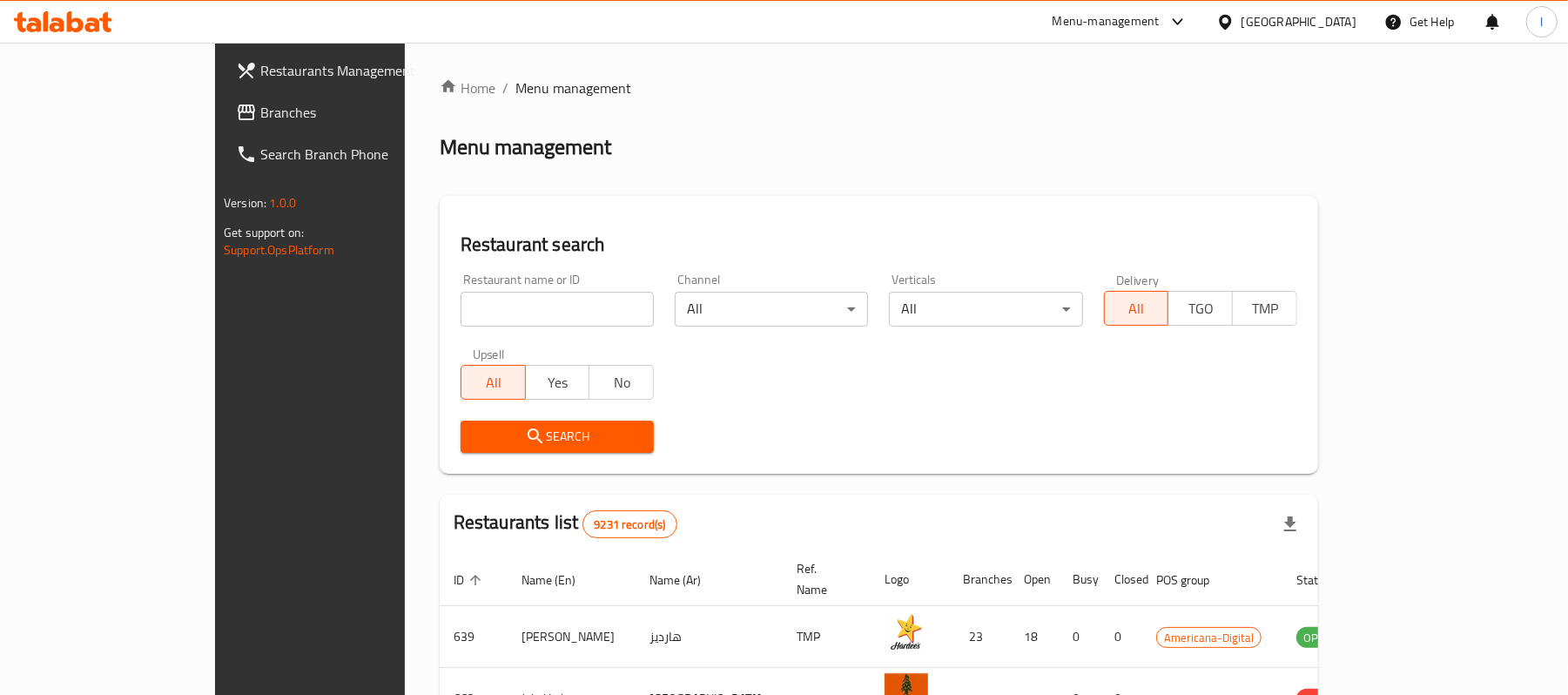
click at [260, 119] on span "Branches" at bounding box center [361, 112] width 203 height 21
